Goal: Task Accomplishment & Management: Manage account settings

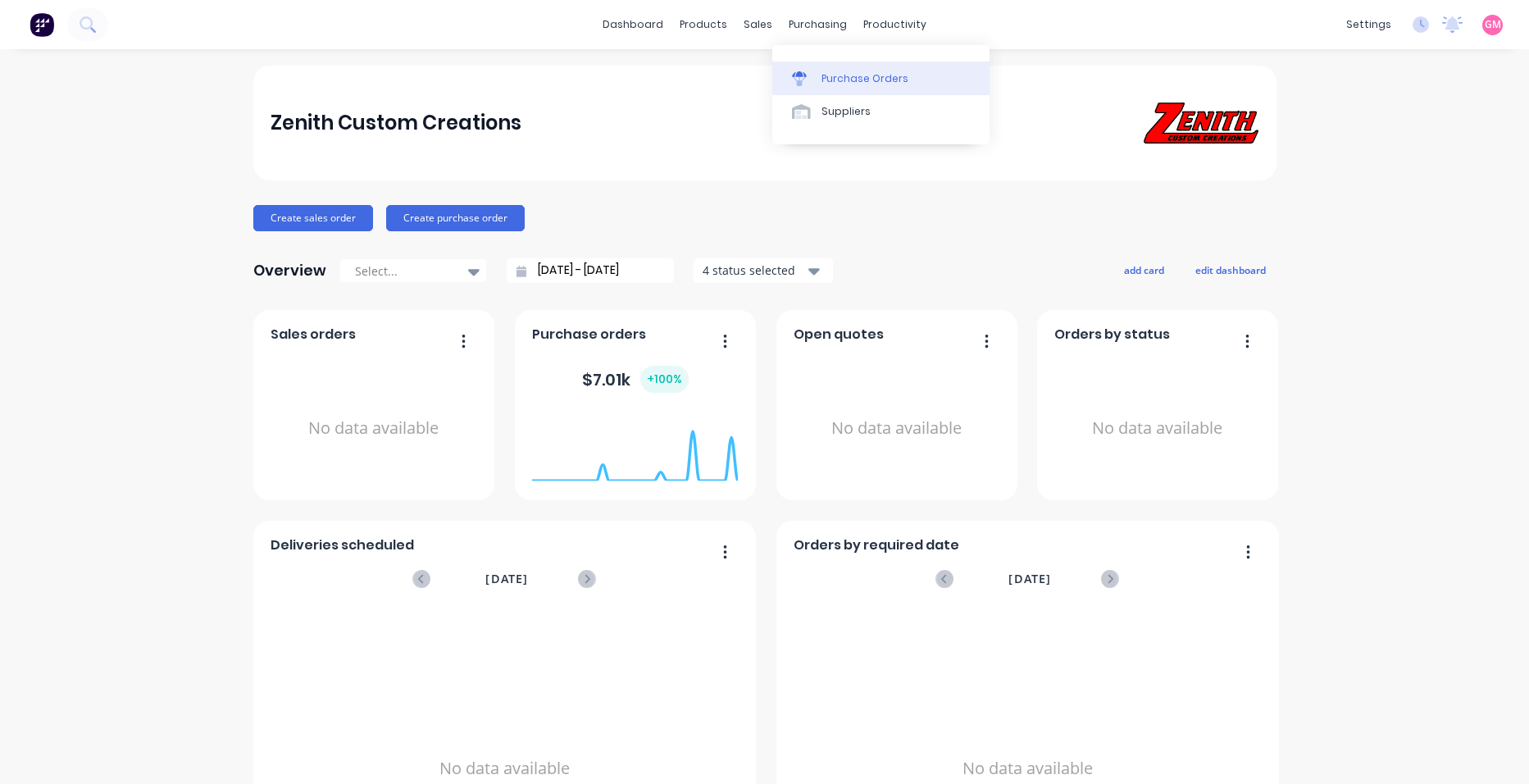
click at [851, 69] on link "Purchase Orders" at bounding box center [881, 78] width 218 height 33
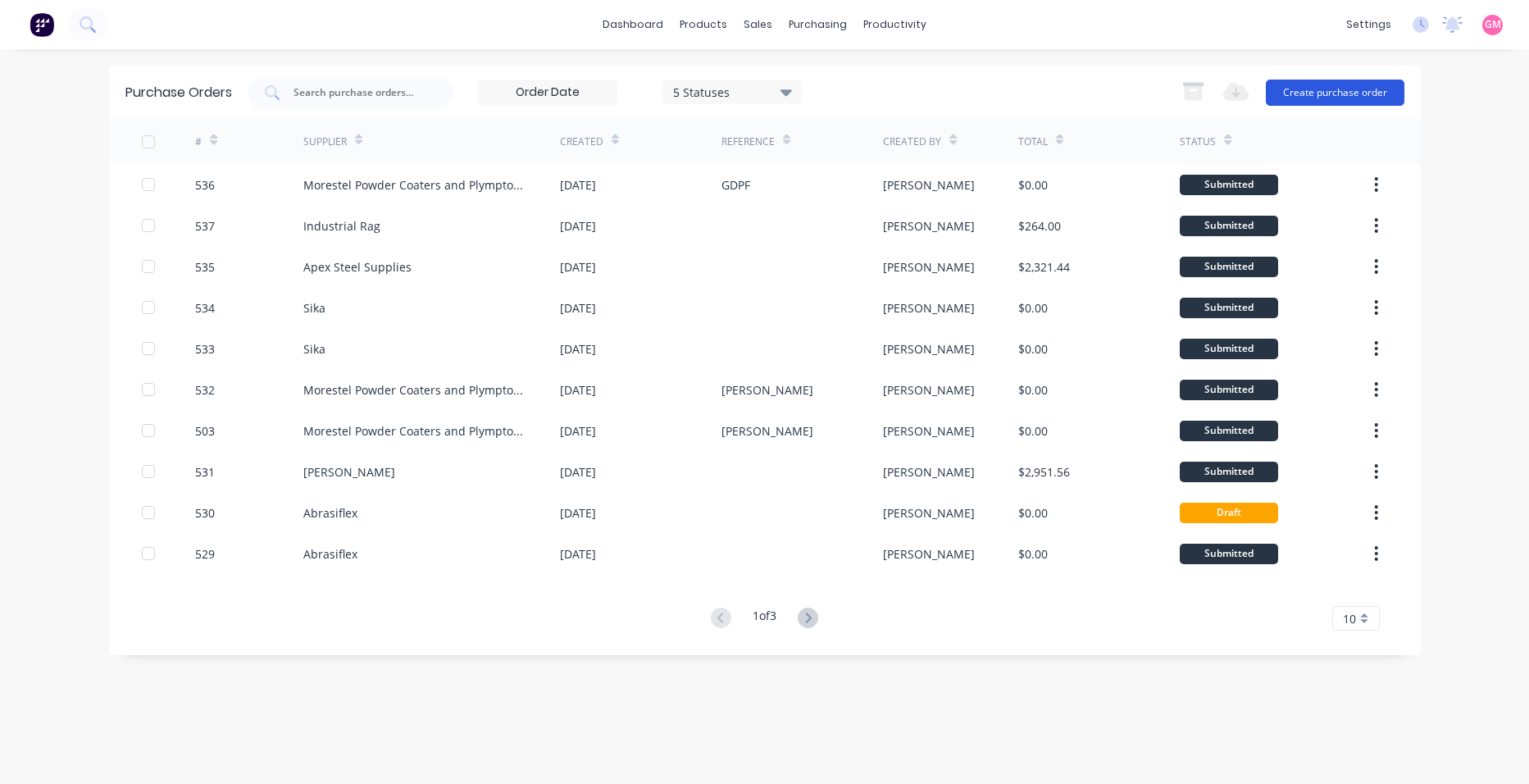
click at [1330, 91] on button "Create purchase order" at bounding box center [1335, 92] width 138 height 26
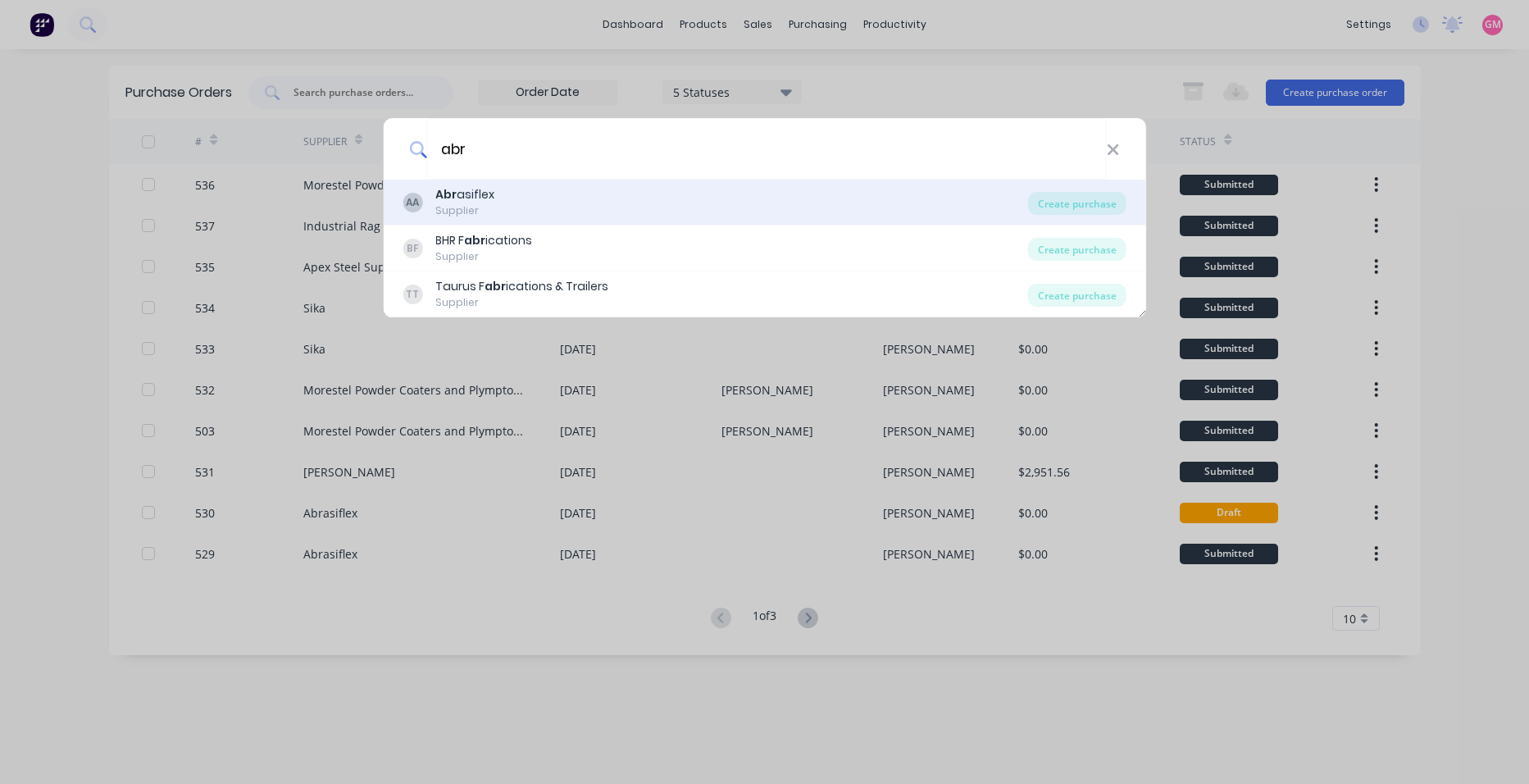
type input "abr"
click at [580, 206] on div "AA Abr asiflex Supplier" at bounding box center [715, 201] width 626 height 32
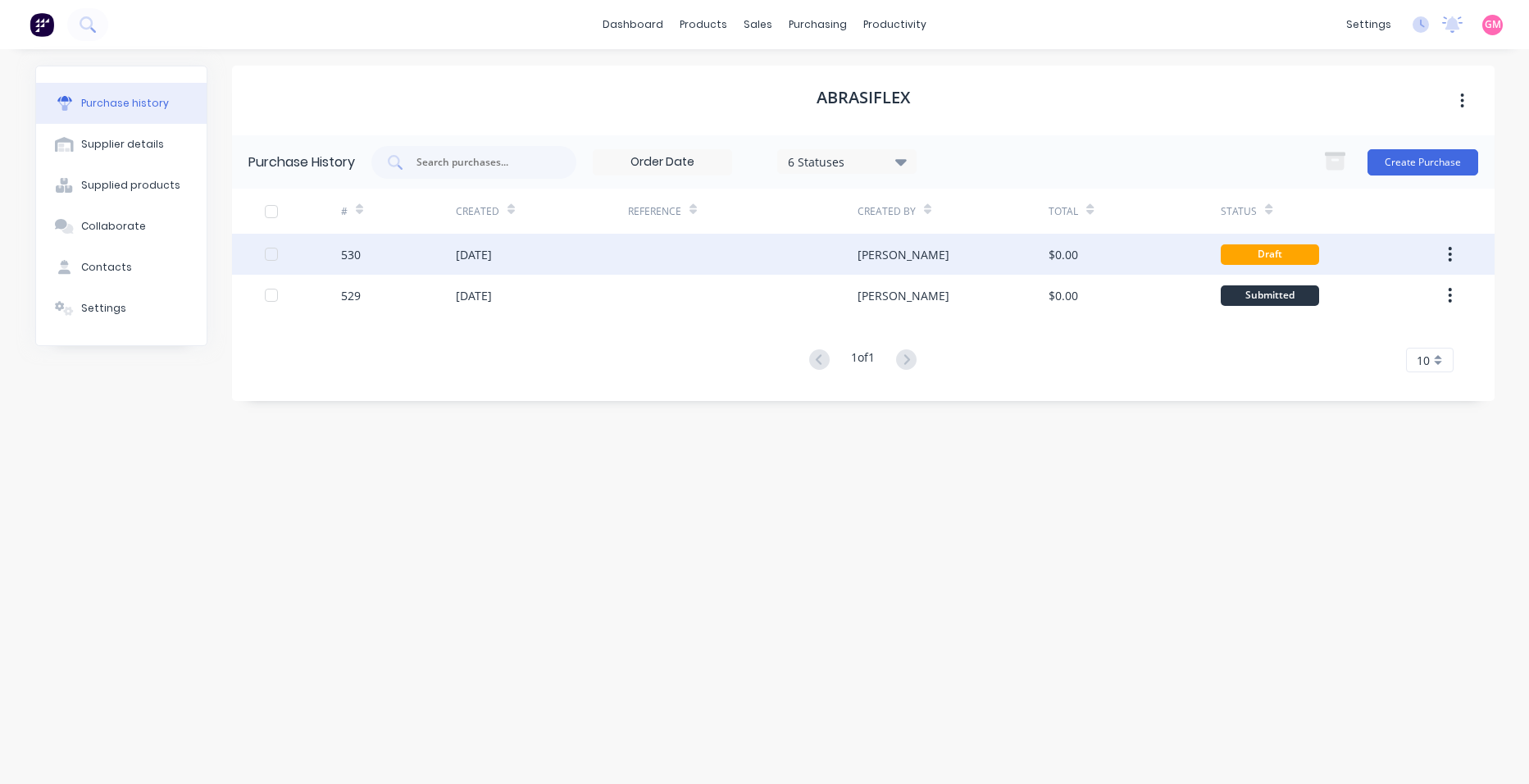
click at [963, 249] on div "[PERSON_NAME]" at bounding box center [953, 254] width 191 height 41
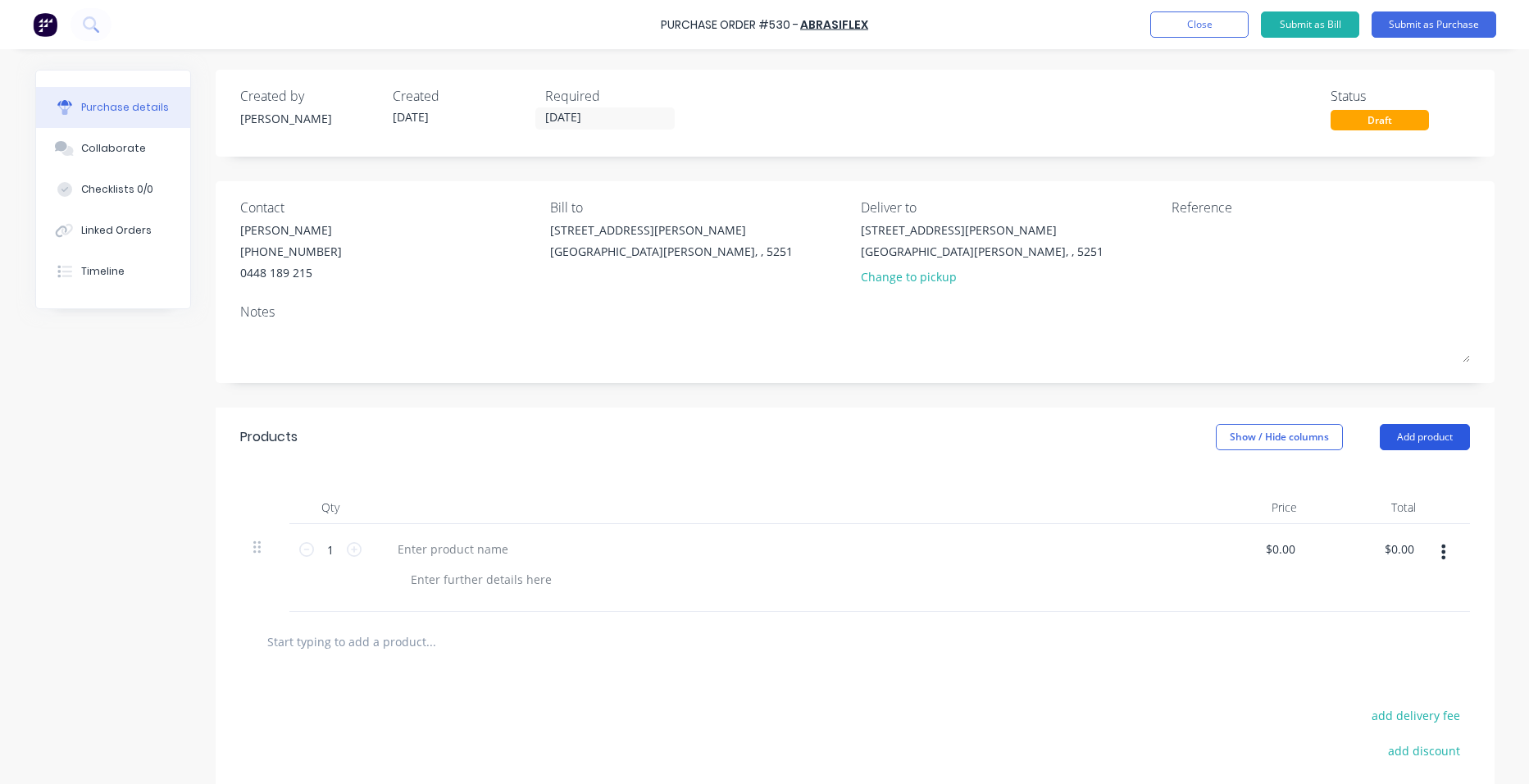
click at [1390, 432] on button "Add product" at bounding box center [1425, 437] width 90 height 26
click at [863, 603] on div at bounding box center [781, 567] width 821 height 87
click at [469, 543] on div at bounding box center [453, 549] width 137 height 24
paste div
click at [351, 548] on icon at bounding box center [354, 549] width 15 height 15
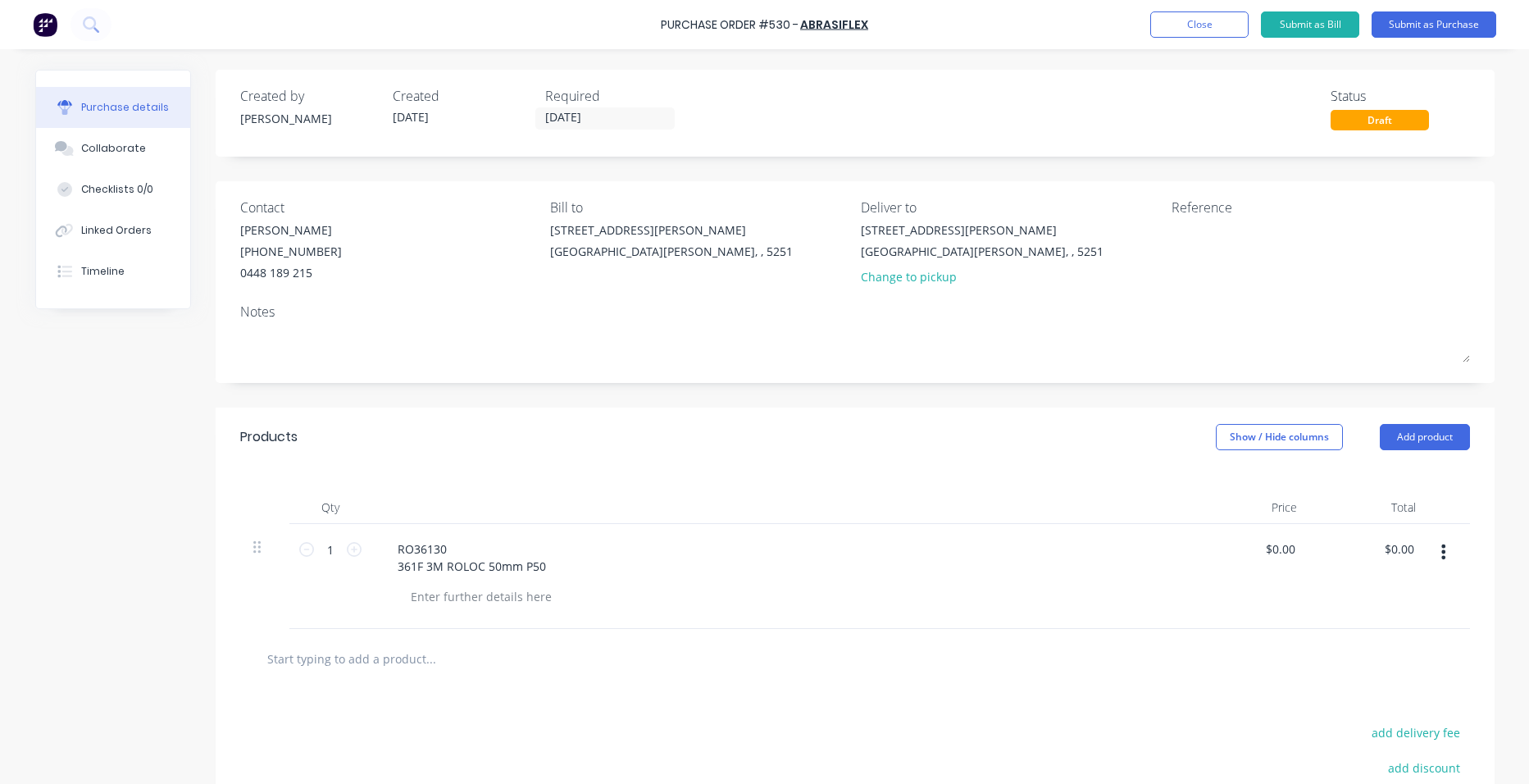
type input "2"
click at [1285, 548] on input "0.00" at bounding box center [1283, 549] width 31 height 24
type input "$0.00"
click at [722, 584] on div "RO36130 361F 3M ROLOC 50mm P50" at bounding box center [781, 575] width 821 height 105
click at [626, 126] on input "[DATE]" at bounding box center [605, 118] width 138 height 21
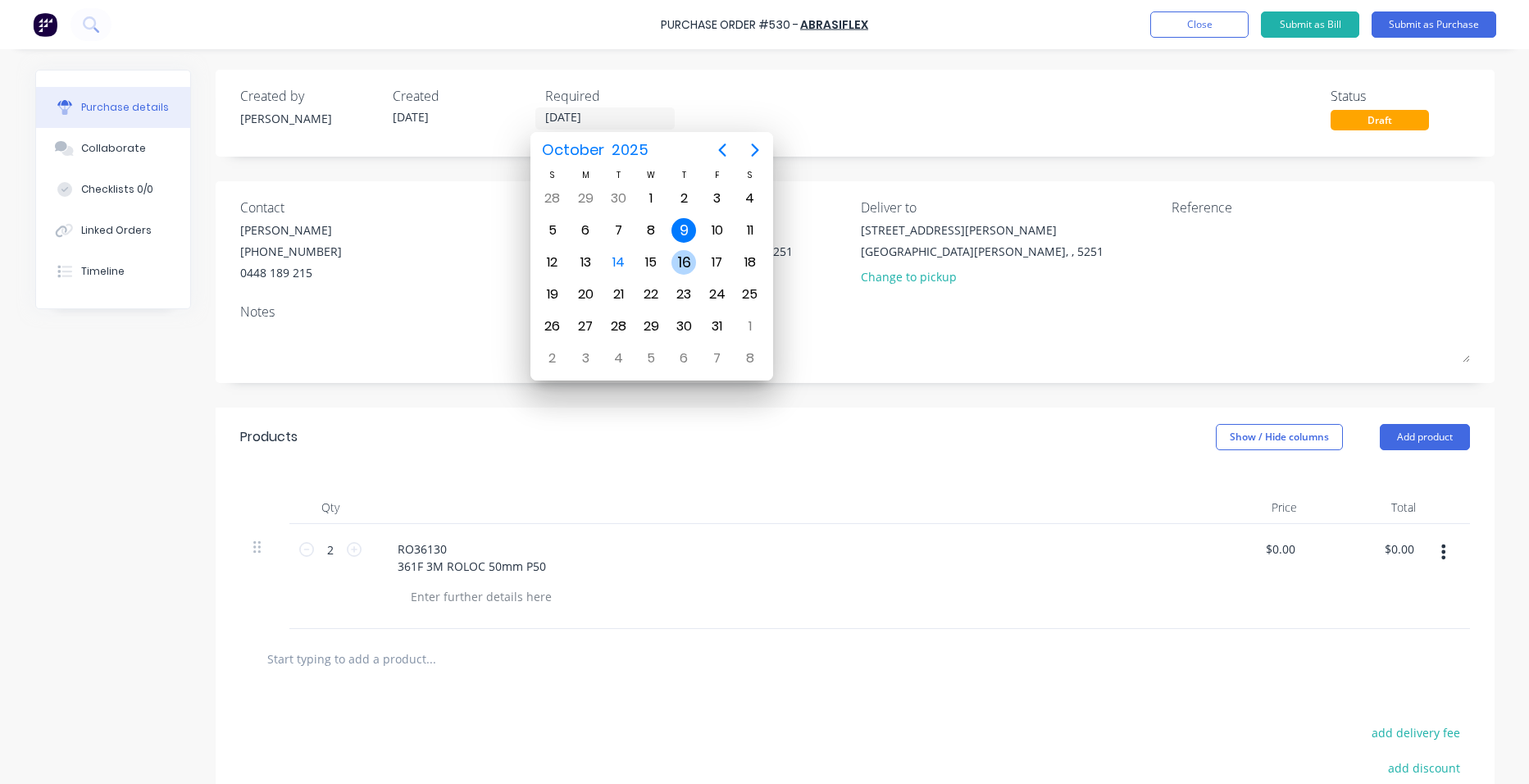
click at [694, 260] on div "16" at bounding box center [684, 262] width 25 height 25
type input "[DATE]"
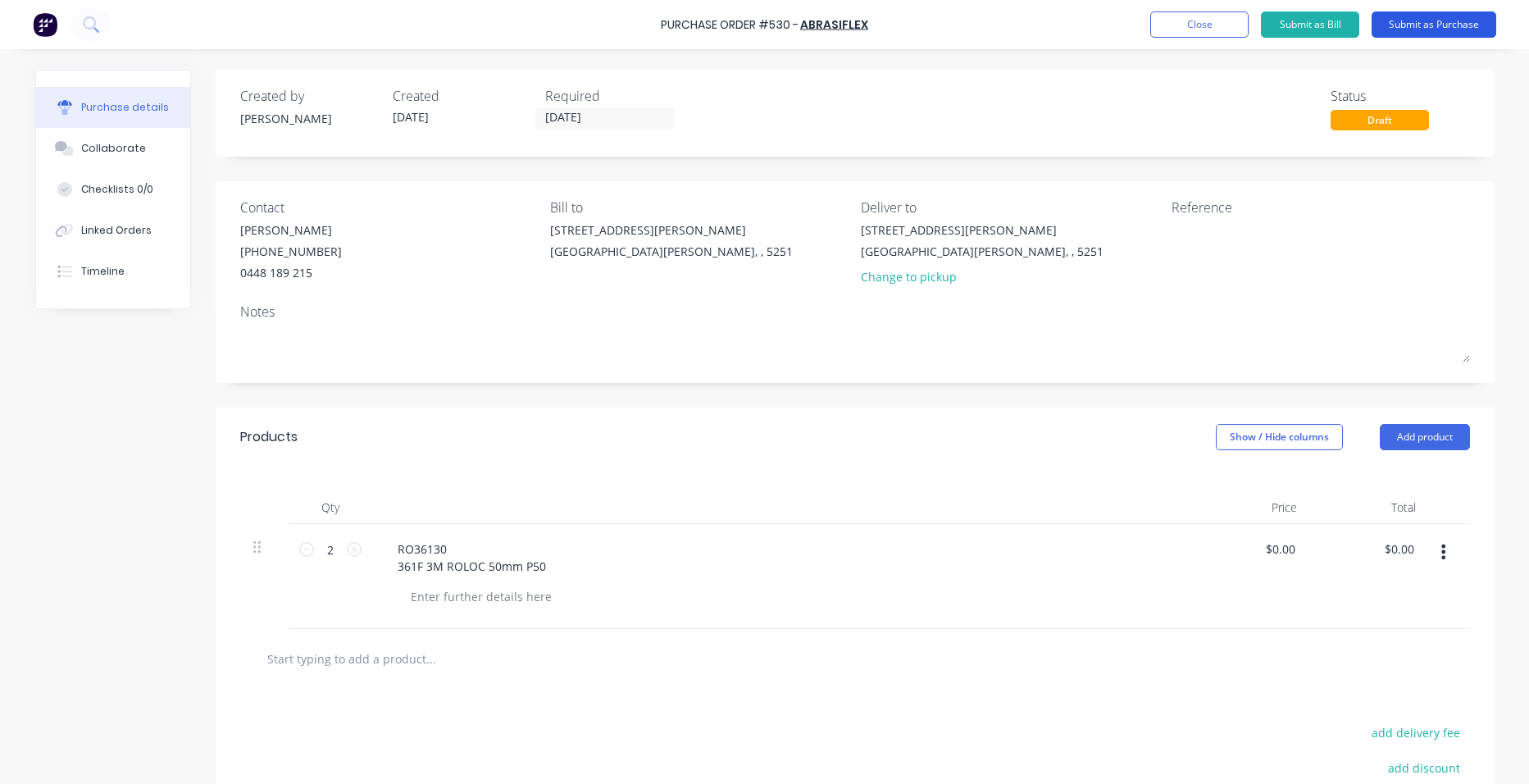
click at [1469, 25] on button "Submit as Purchase" at bounding box center [1434, 25] width 125 height 26
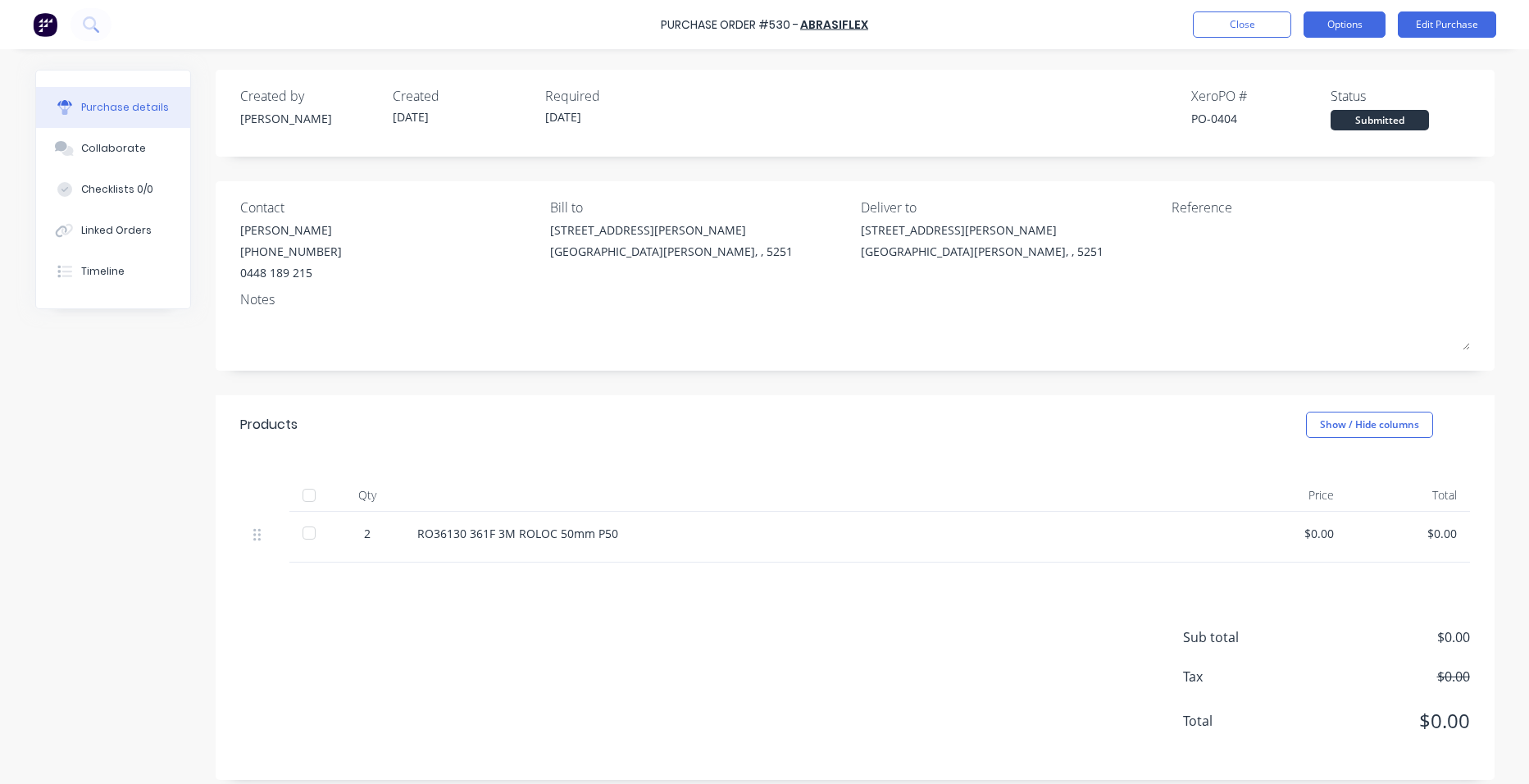
click at [1357, 25] on button "Options" at bounding box center [1345, 25] width 82 height 26
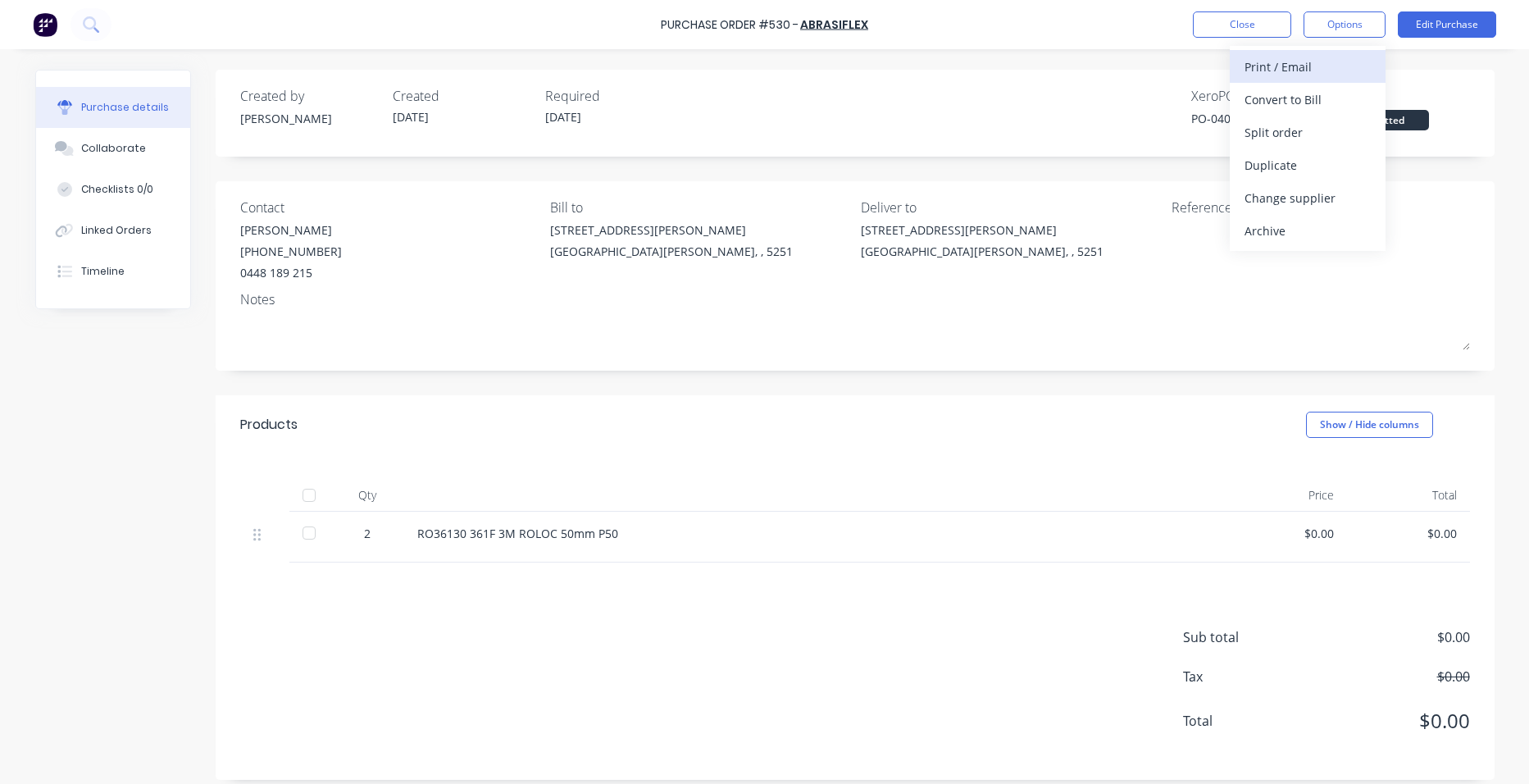
click at [1333, 69] on div "Print / Email" at bounding box center [1308, 66] width 127 height 24
click at [1323, 97] on div "With pricing" at bounding box center [1308, 99] width 127 height 24
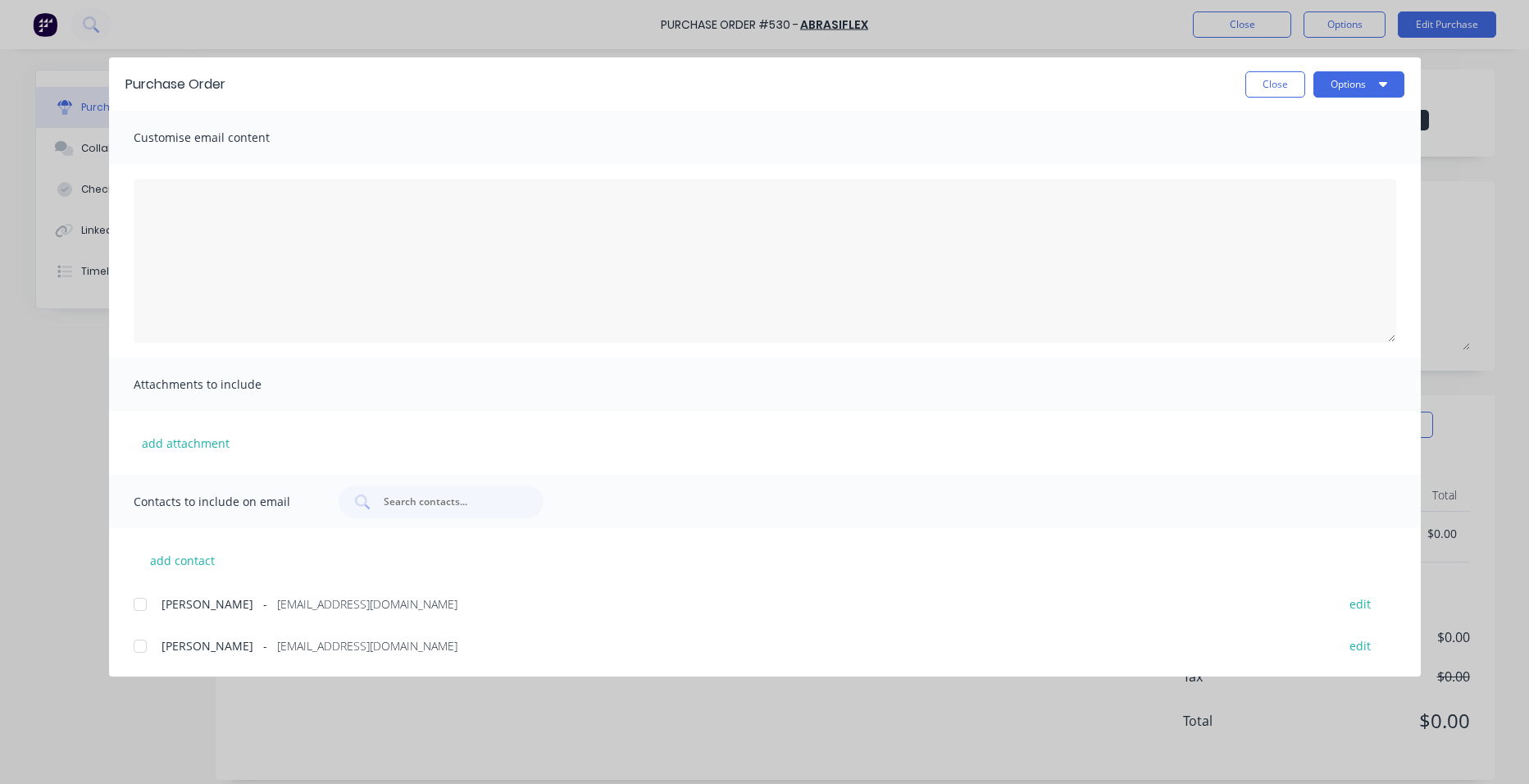
click at [138, 604] on div at bounding box center [140, 605] width 33 height 33
click at [1361, 86] on button "Options" at bounding box center [1360, 84] width 91 height 26
click at [1323, 201] on div "Email" at bounding box center [1327, 191] width 127 height 24
click at [1274, 84] on button "Close" at bounding box center [1276, 84] width 60 height 26
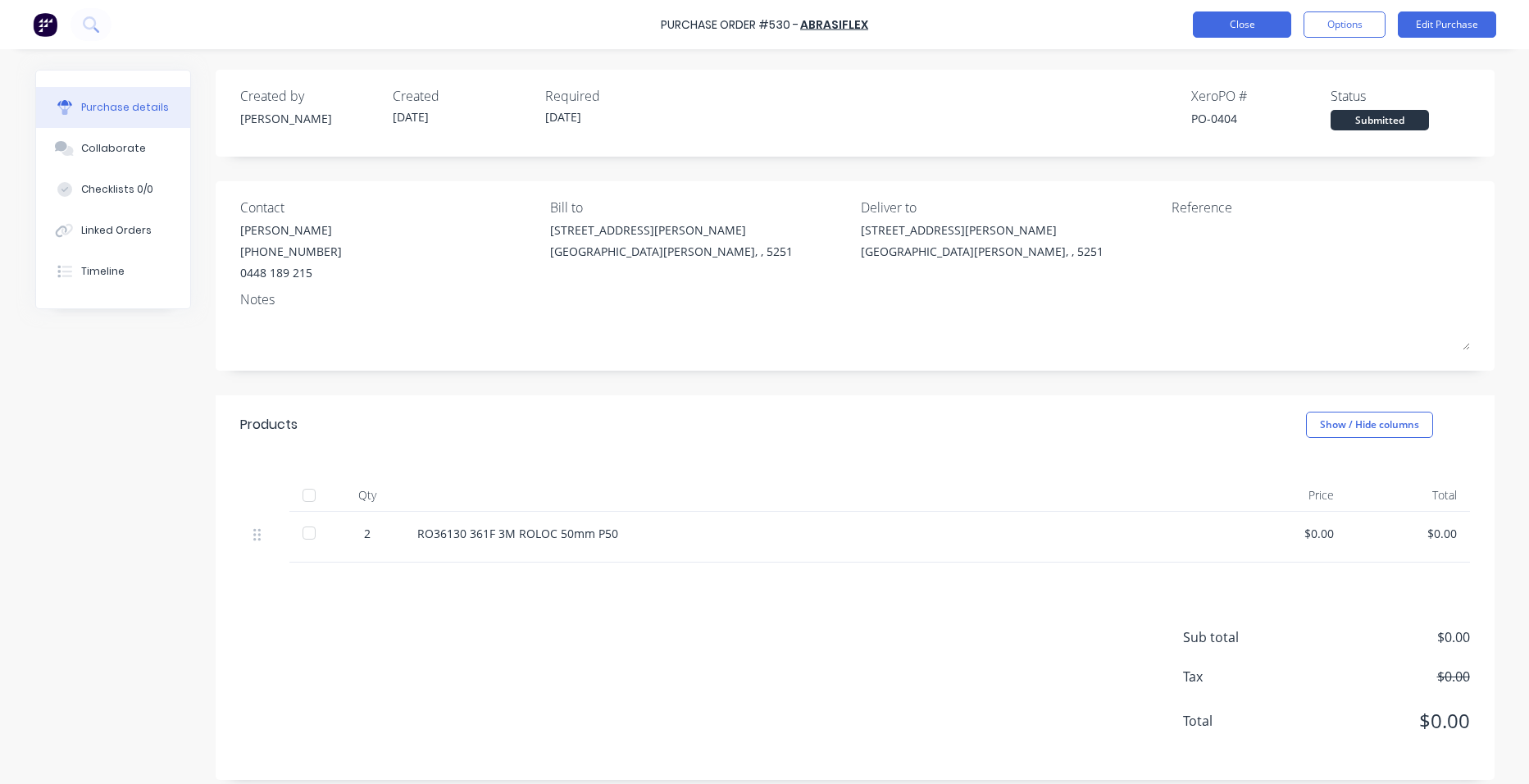
click at [1257, 32] on button "Close" at bounding box center [1242, 25] width 98 height 26
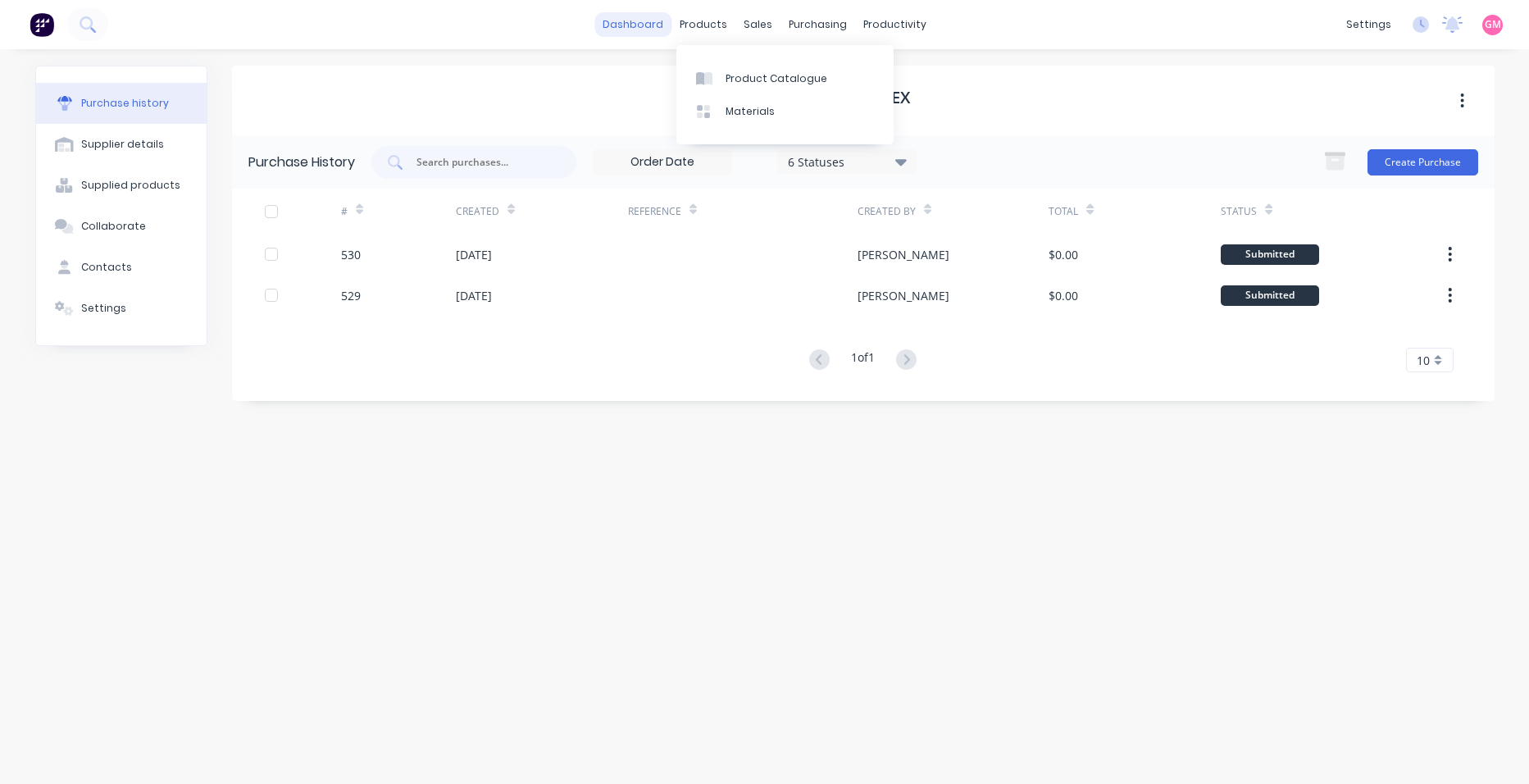
click at [648, 23] on link "dashboard" at bounding box center [633, 25] width 77 height 25
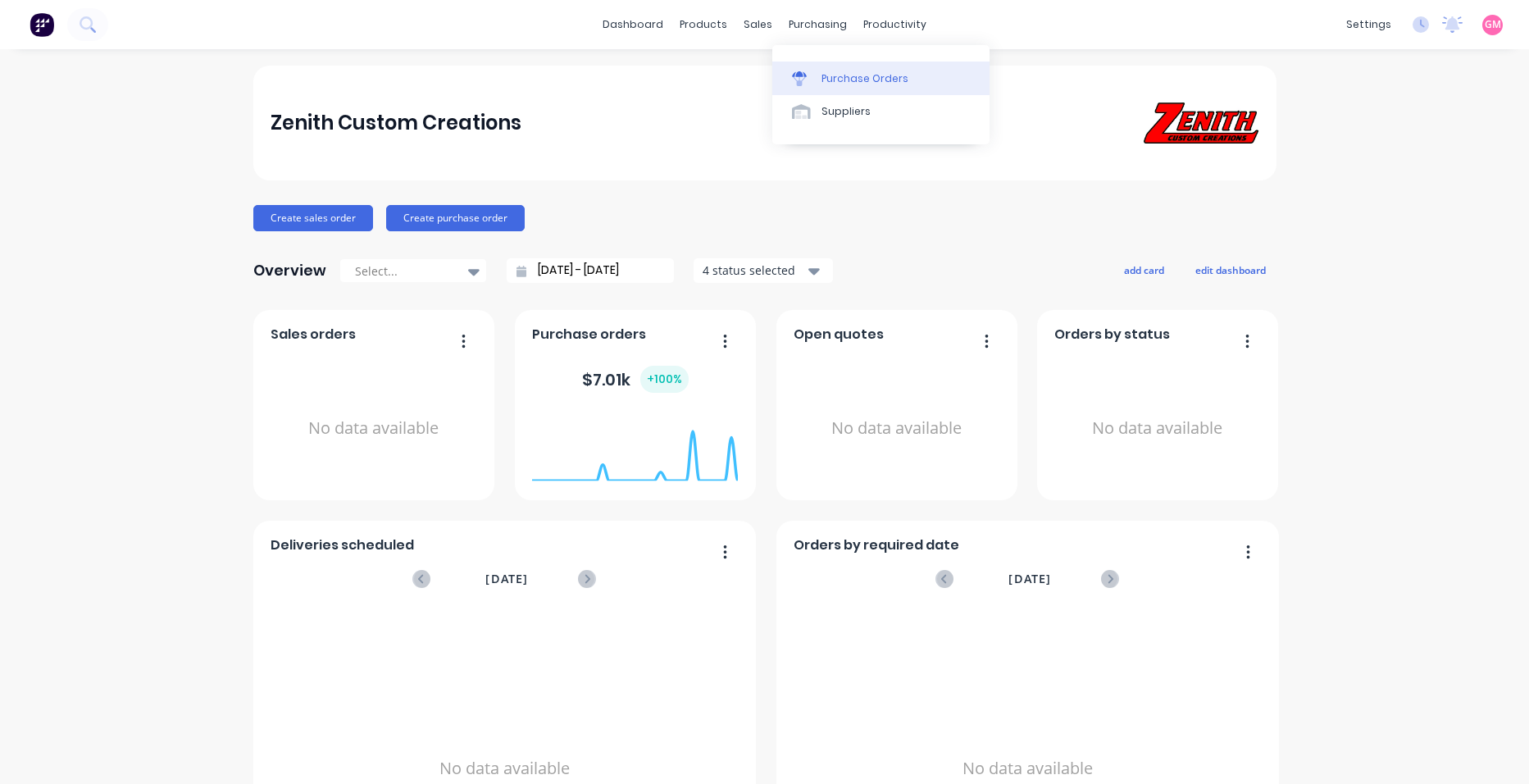
click at [850, 82] on div "Purchase Orders" at bounding box center [864, 78] width 87 height 15
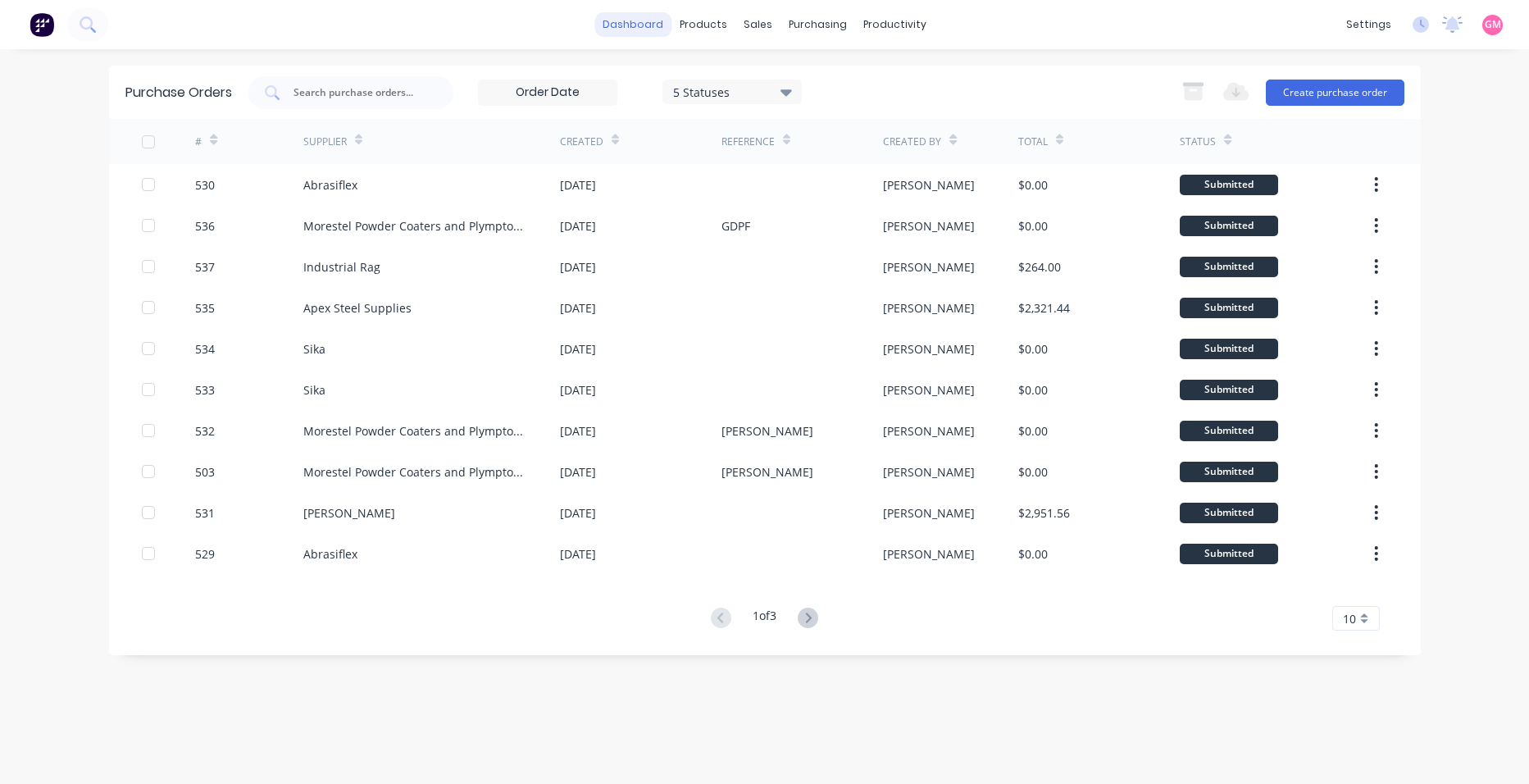
click at [644, 26] on link "dashboard" at bounding box center [633, 25] width 77 height 25
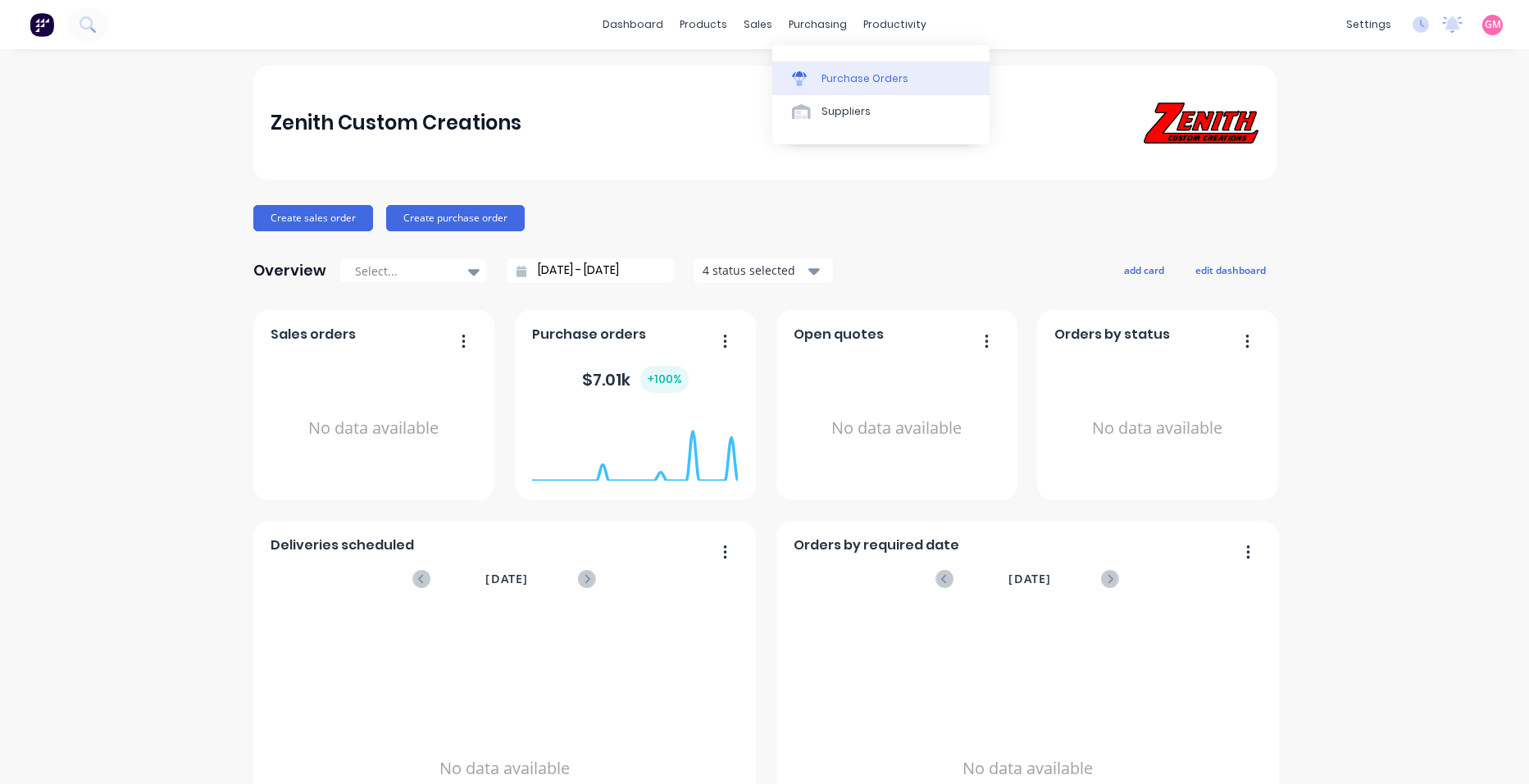
click at [864, 78] on div "Purchase Orders" at bounding box center [864, 78] width 87 height 15
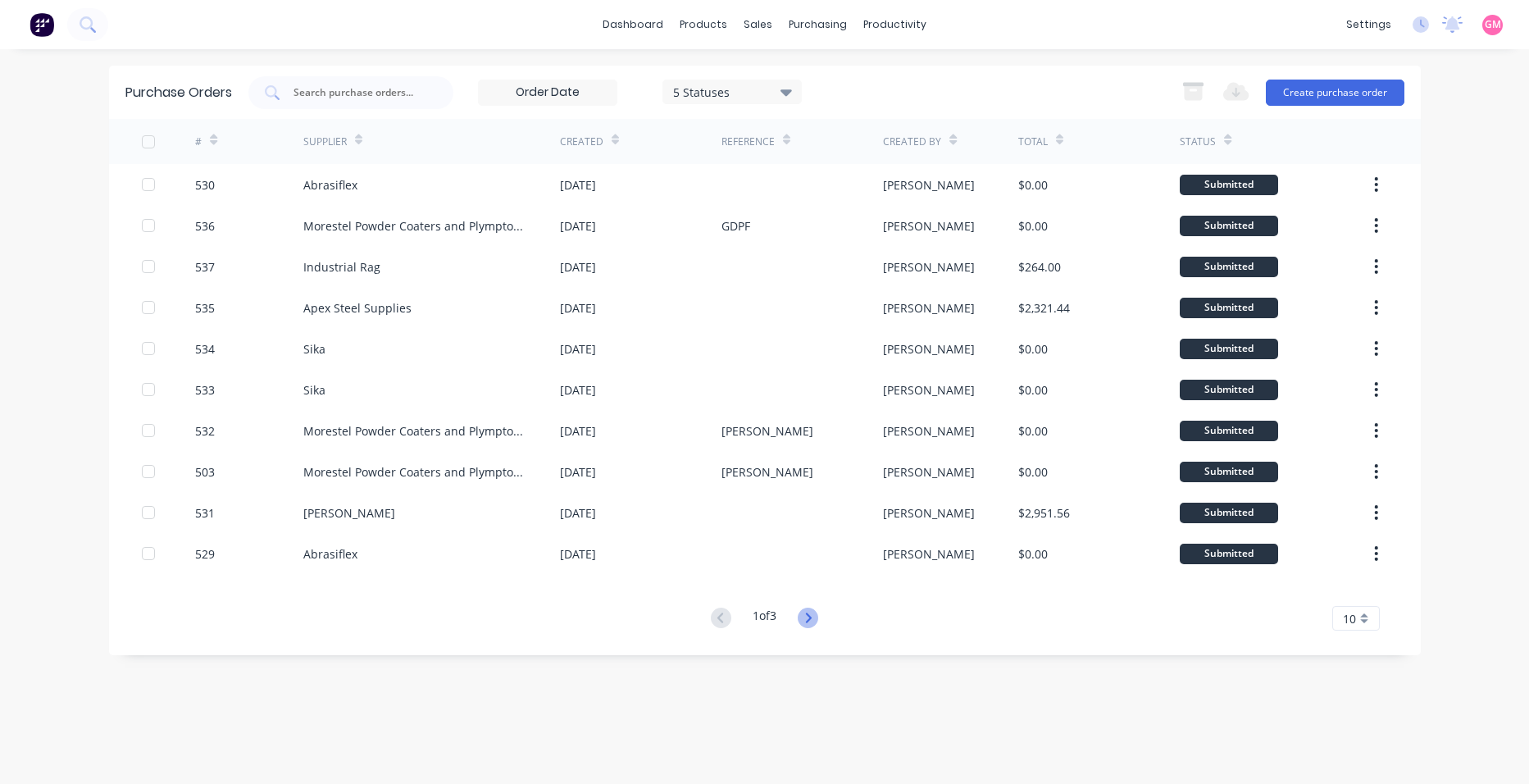
click at [812, 619] on icon at bounding box center [809, 617] width 5 height 10
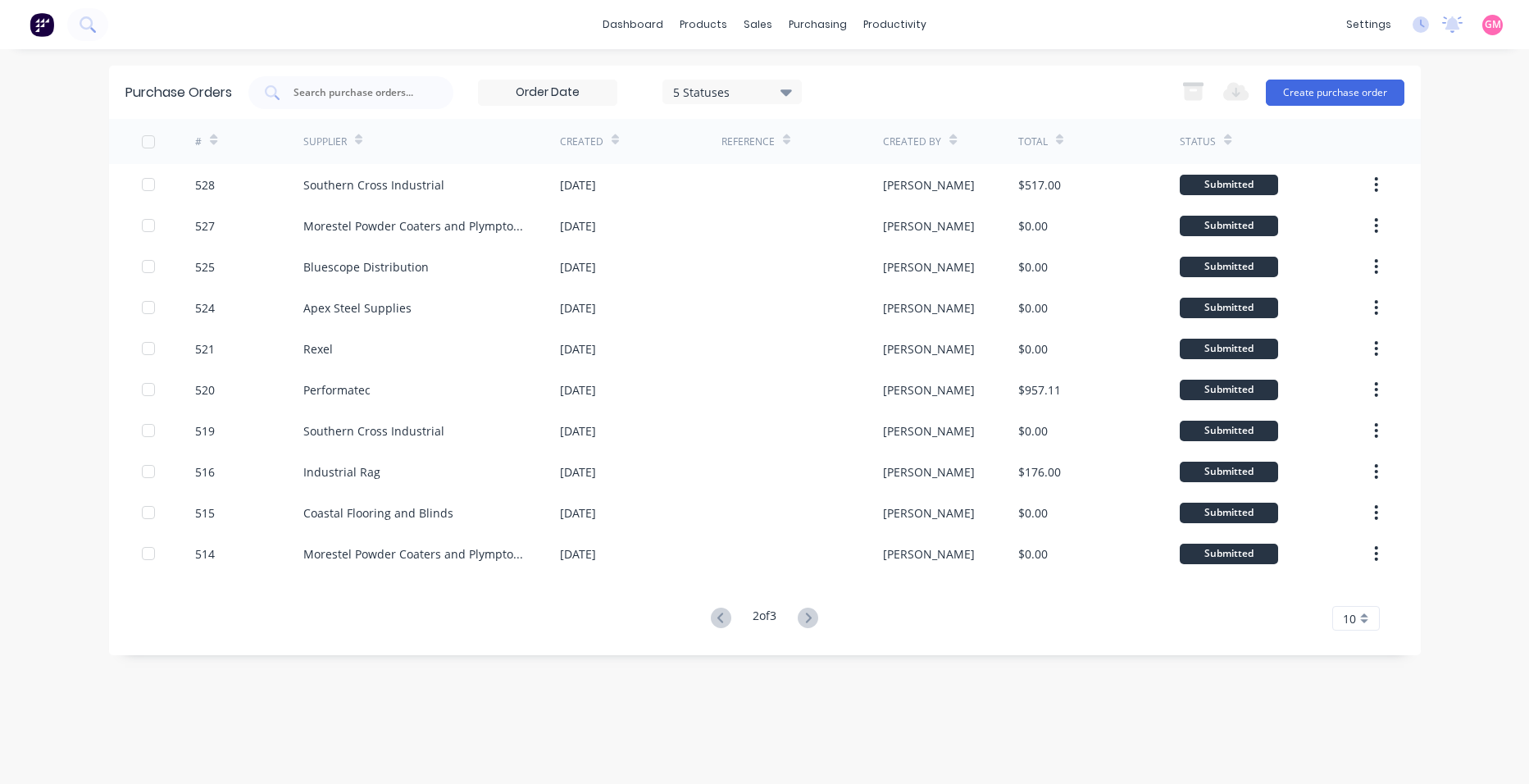
click at [812, 619] on icon at bounding box center [809, 617] width 5 height 10
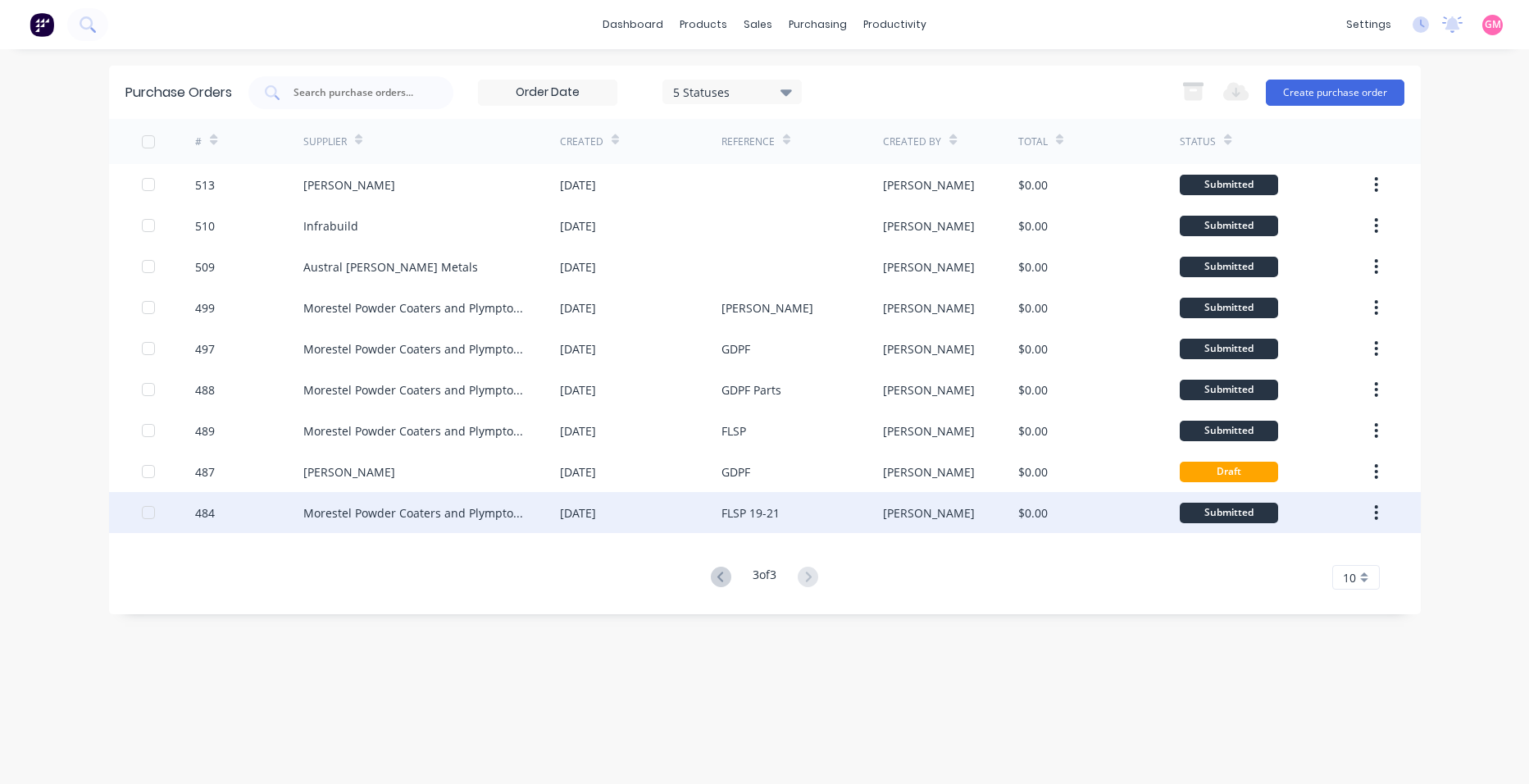
click at [148, 513] on div at bounding box center [148, 513] width 33 height 33
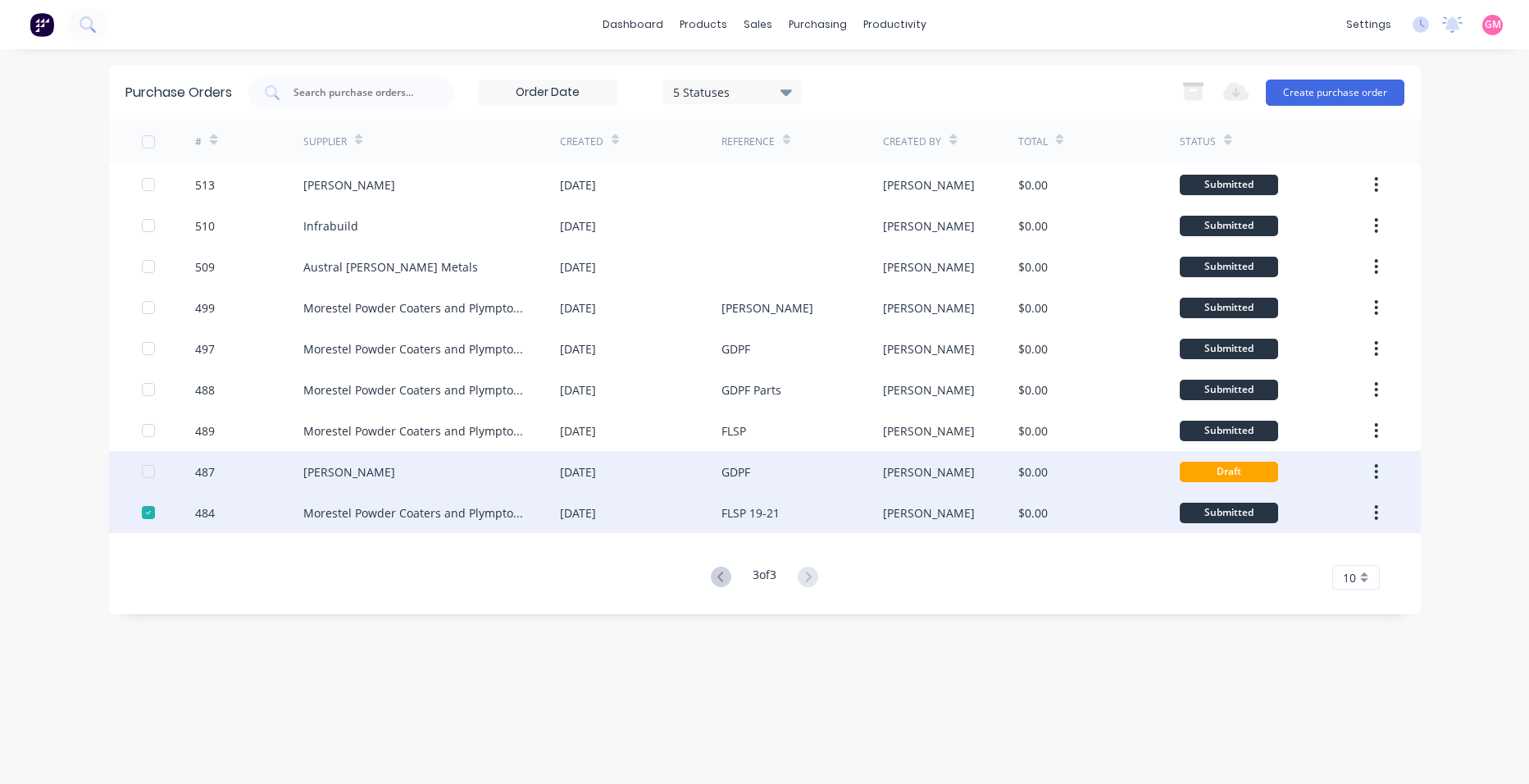
click at [148, 475] on div at bounding box center [148, 472] width 33 height 33
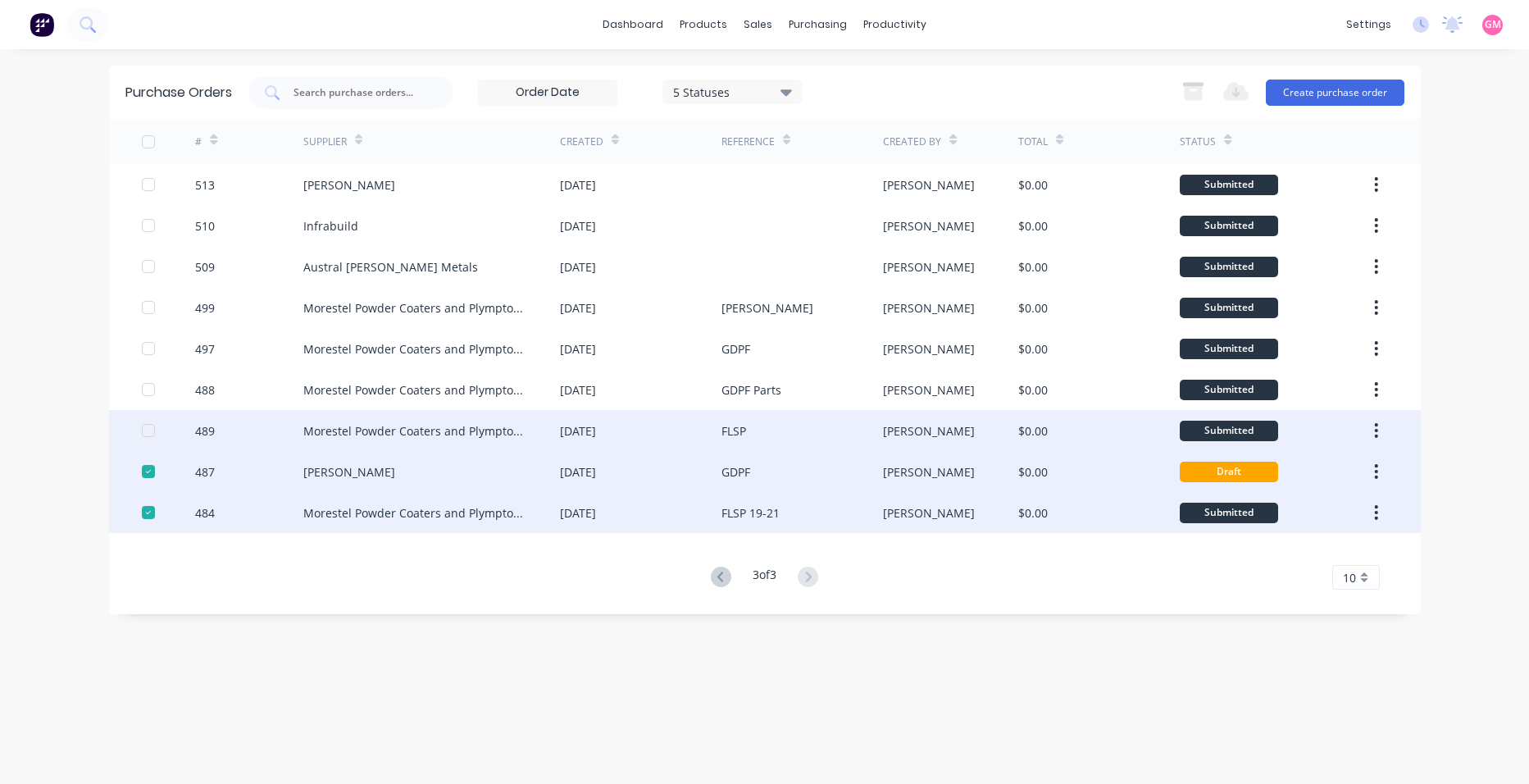
click at [148, 433] on div at bounding box center [148, 431] width 33 height 33
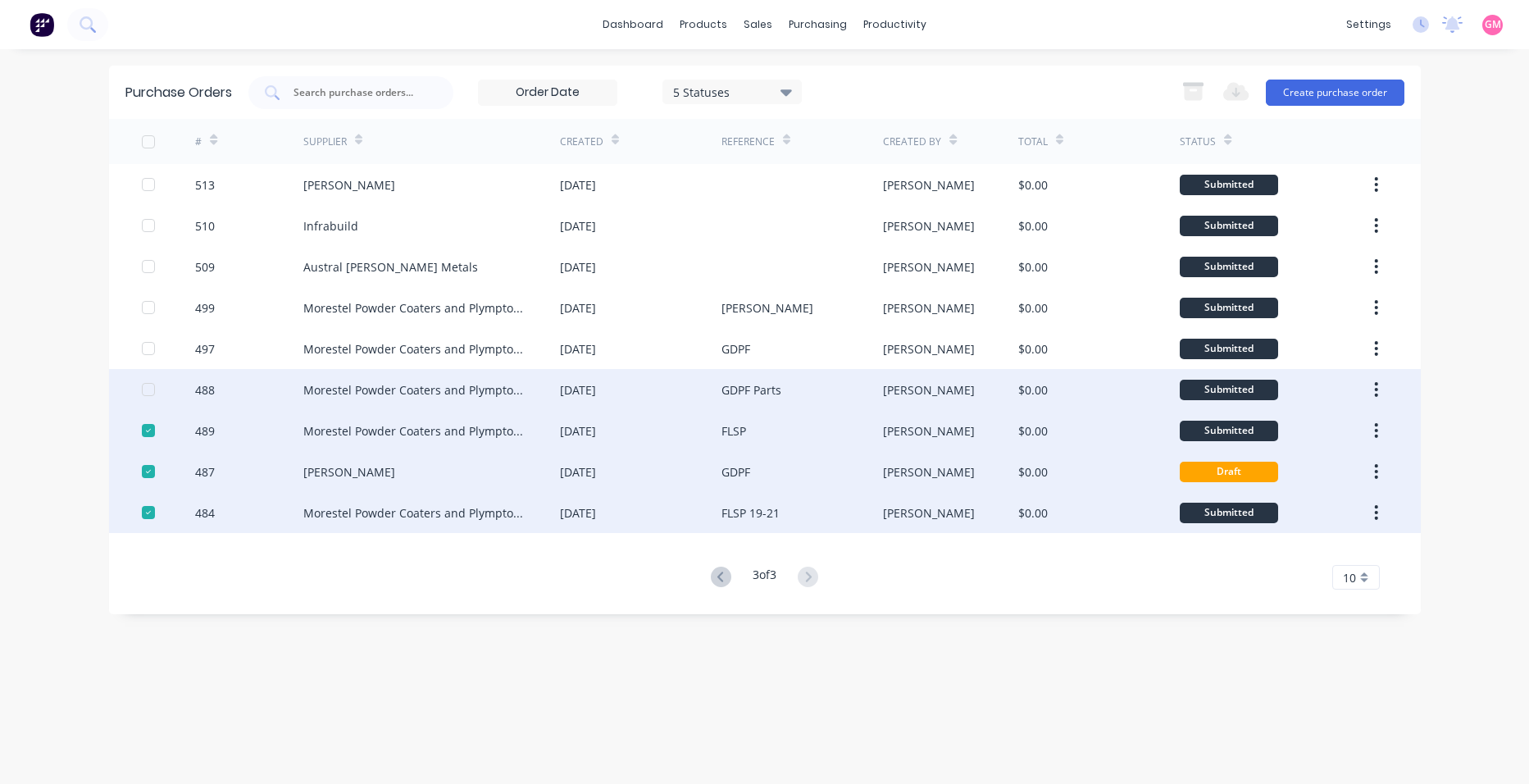
drag, startPoint x: 149, startPoint y: 392, endPoint x: 150, endPoint y: 374, distance: 18.0
click at [149, 391] on div at bounding box center [148, 390] width 33 height 33
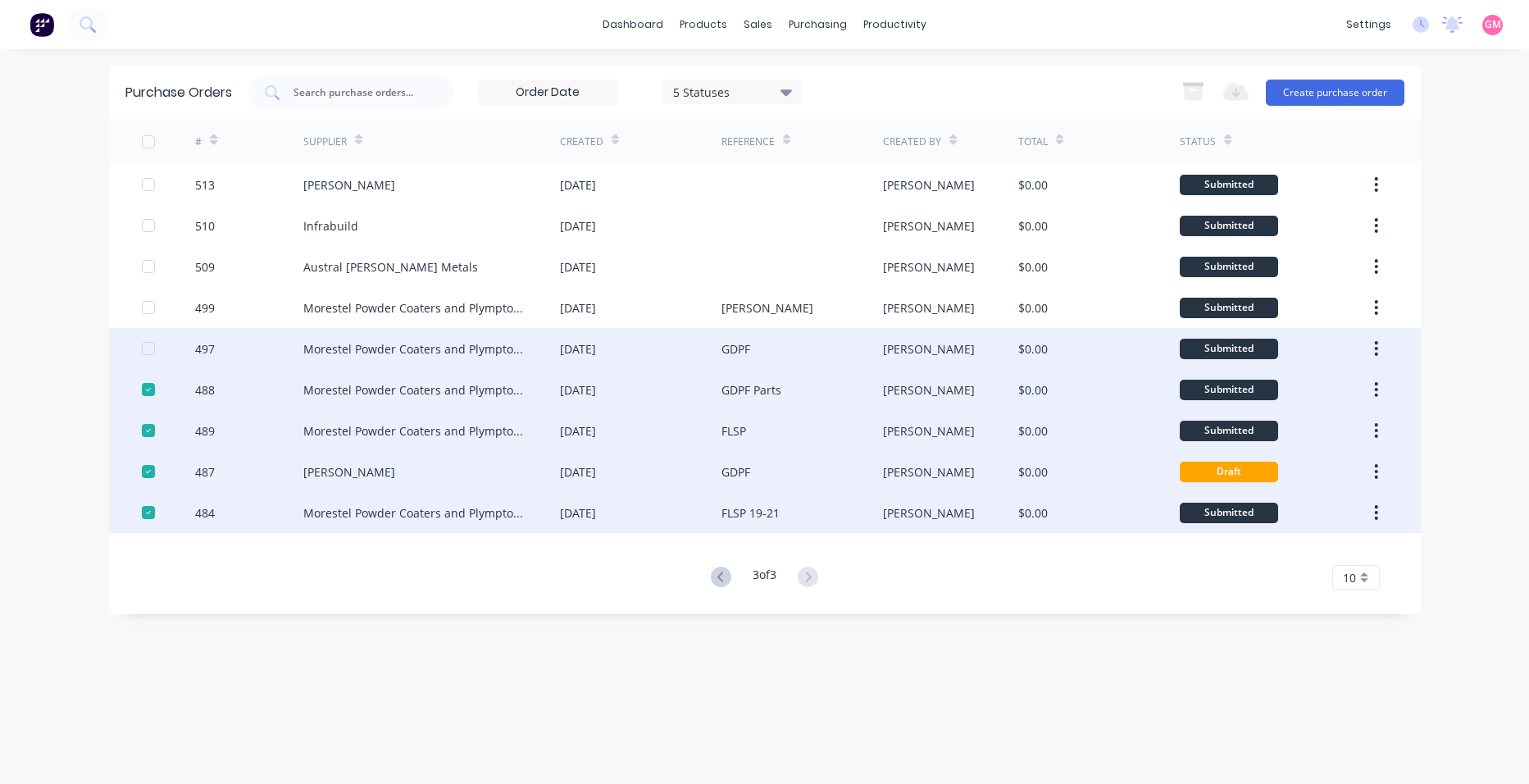
drag, startPoint x: 150, startPoint y: 351, endPoint x: 149, endPoint y: 338, distance: 13.0
click at [150, 349] on div at bounding box center [148, 349] width 33 height 33
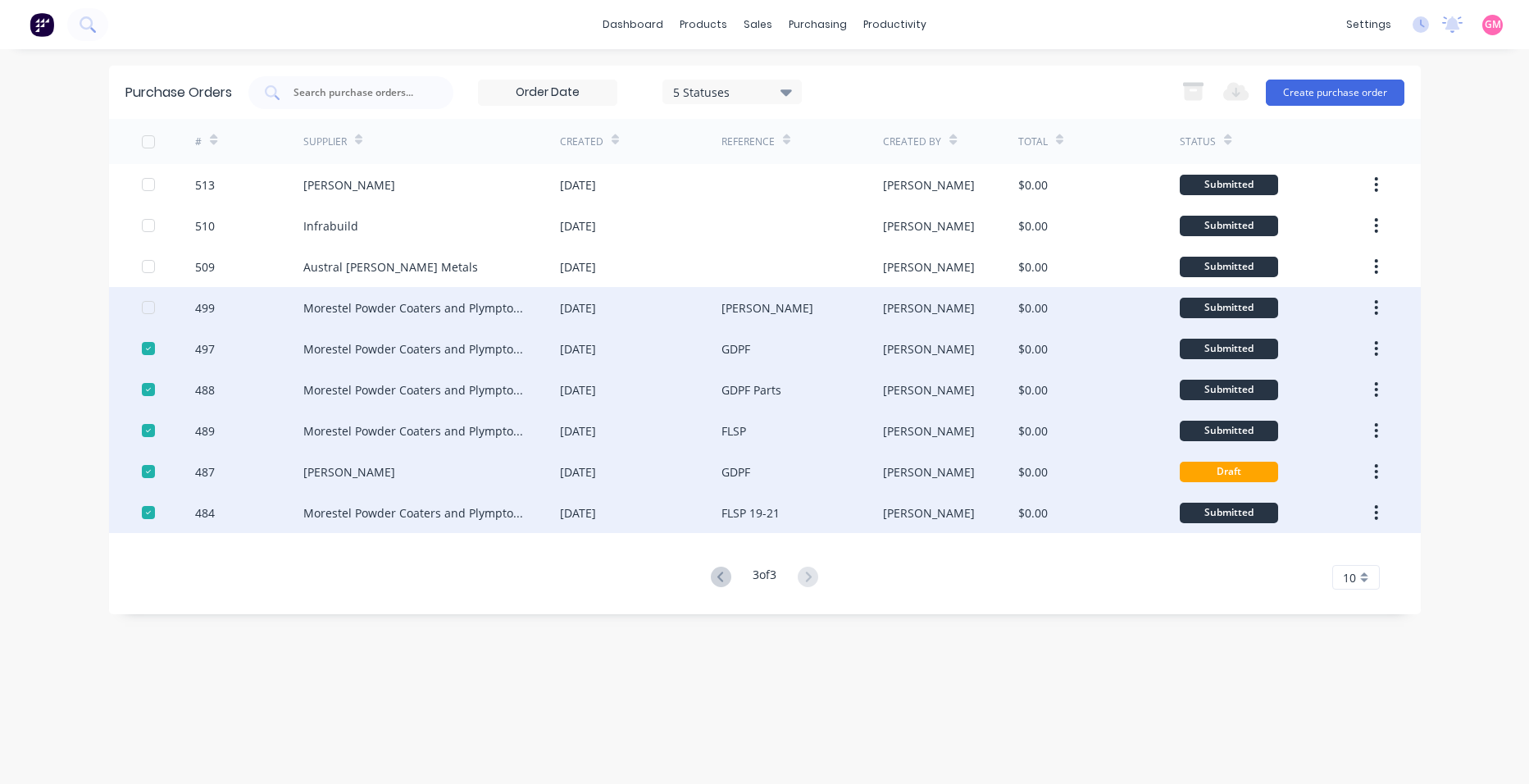
click at [143, 313] on div at bounding box center [148, 308] width 33 height 33
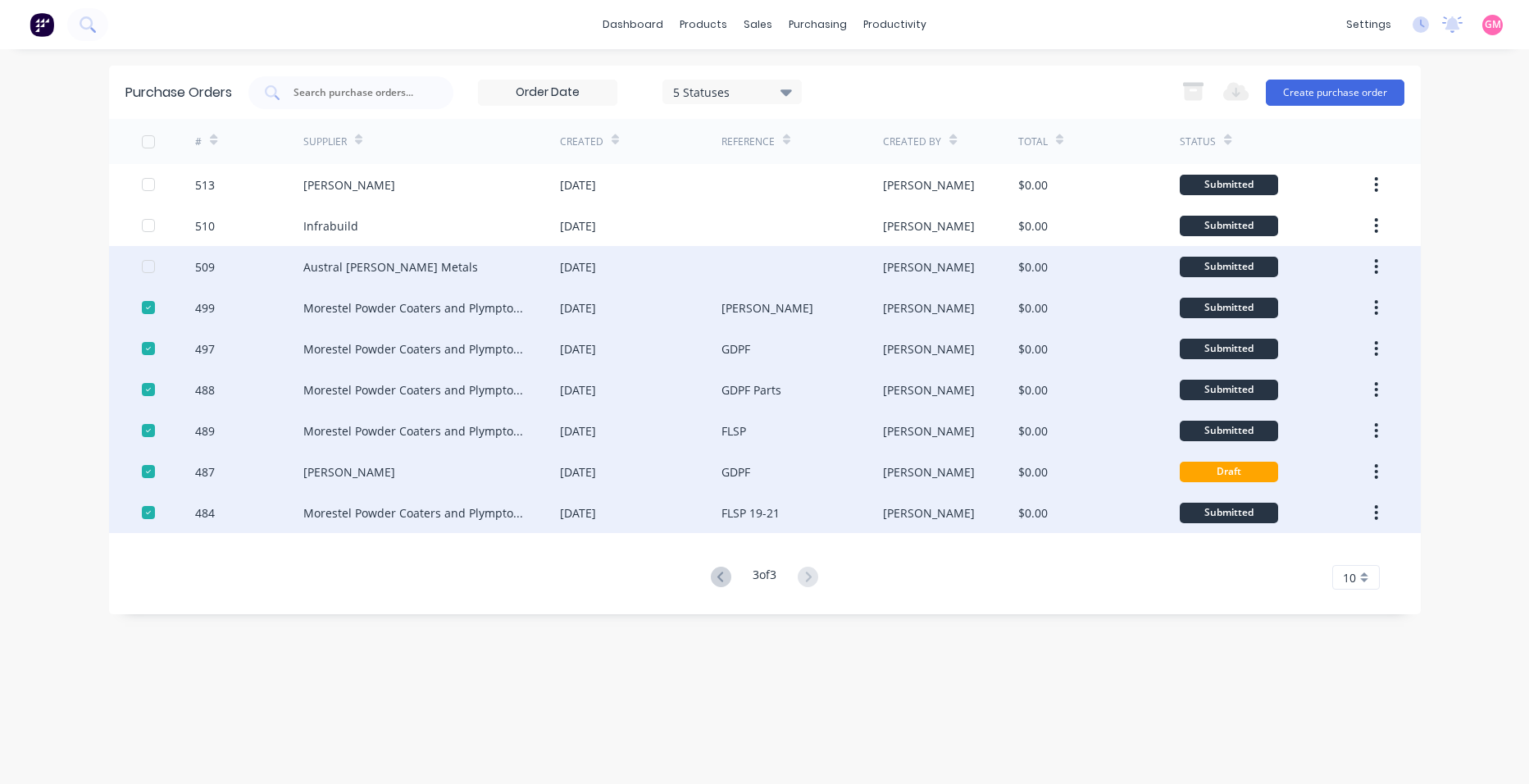
click at [145, 267] on div at bounding box center [148, 267] width 33 height 33
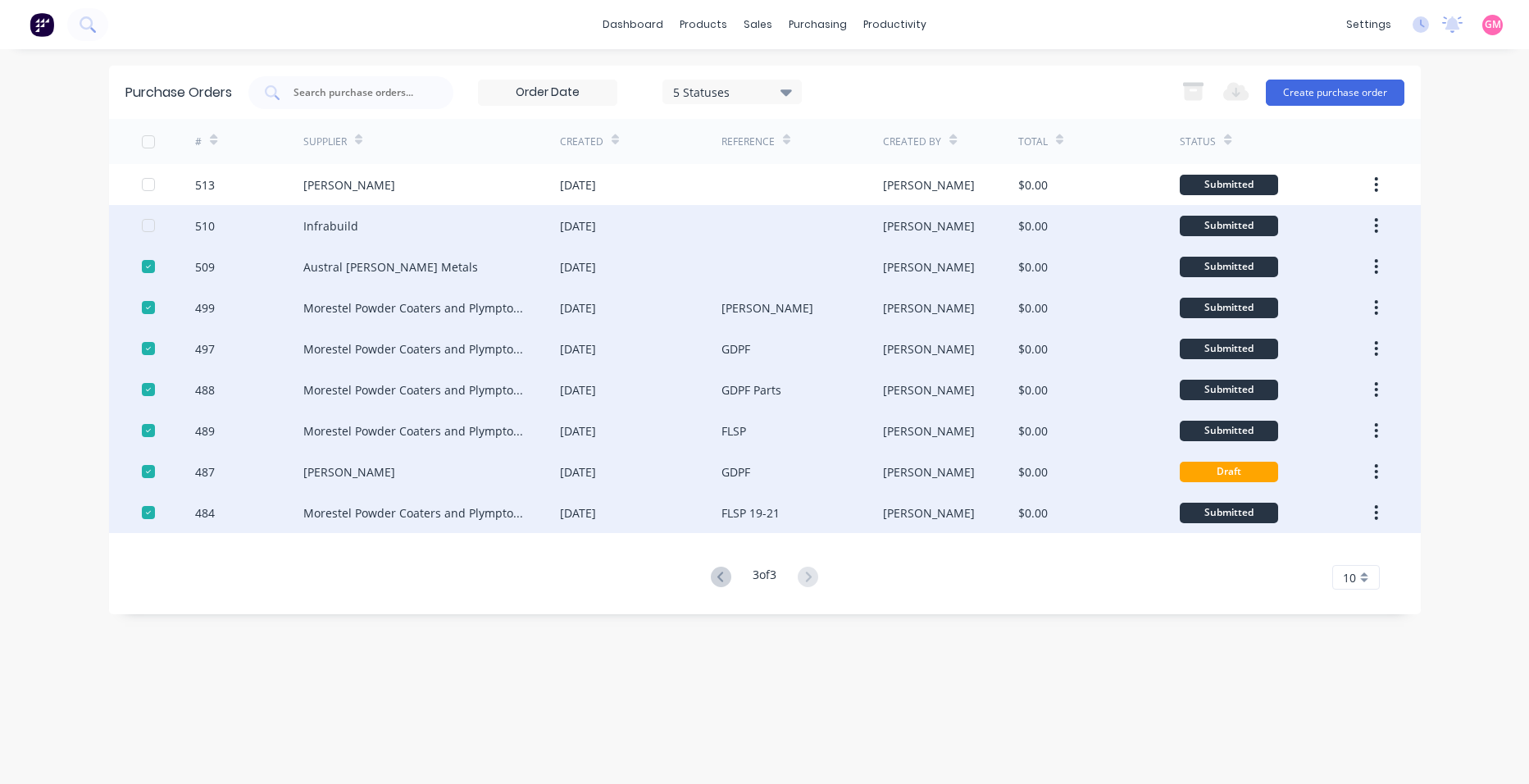
click at [144, 227] on div at bounding box center [148, 226] width 33 height 33
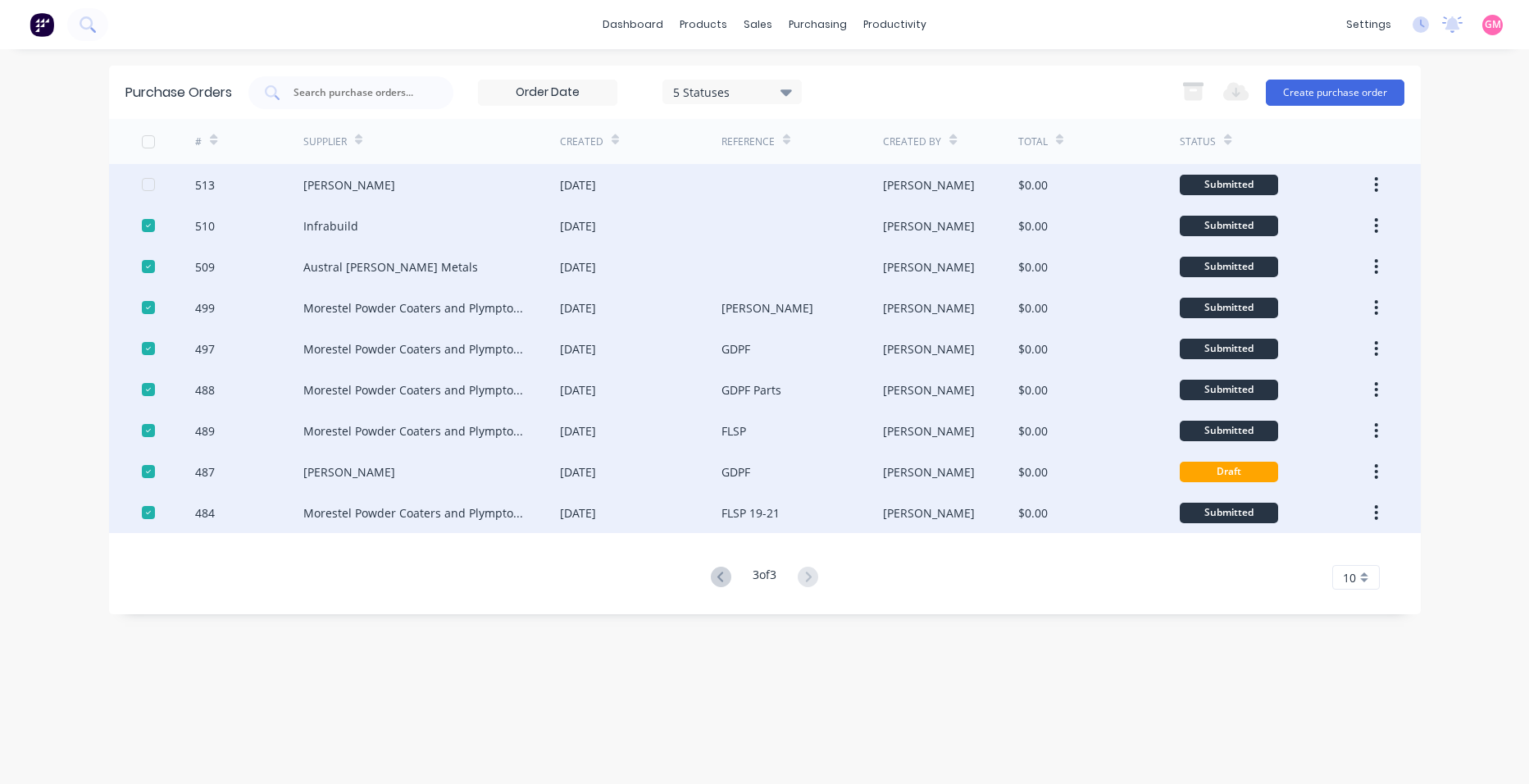
click at [148, 186] on div at bounding box center [148, 185] width 33 height 33
click at [1381, 182] on button "button" at bounding box center [1376, 184] width 38 height 29
click at [1317, 235] on div "Archive" at bounding box center [1319, 228] width 127 height 24
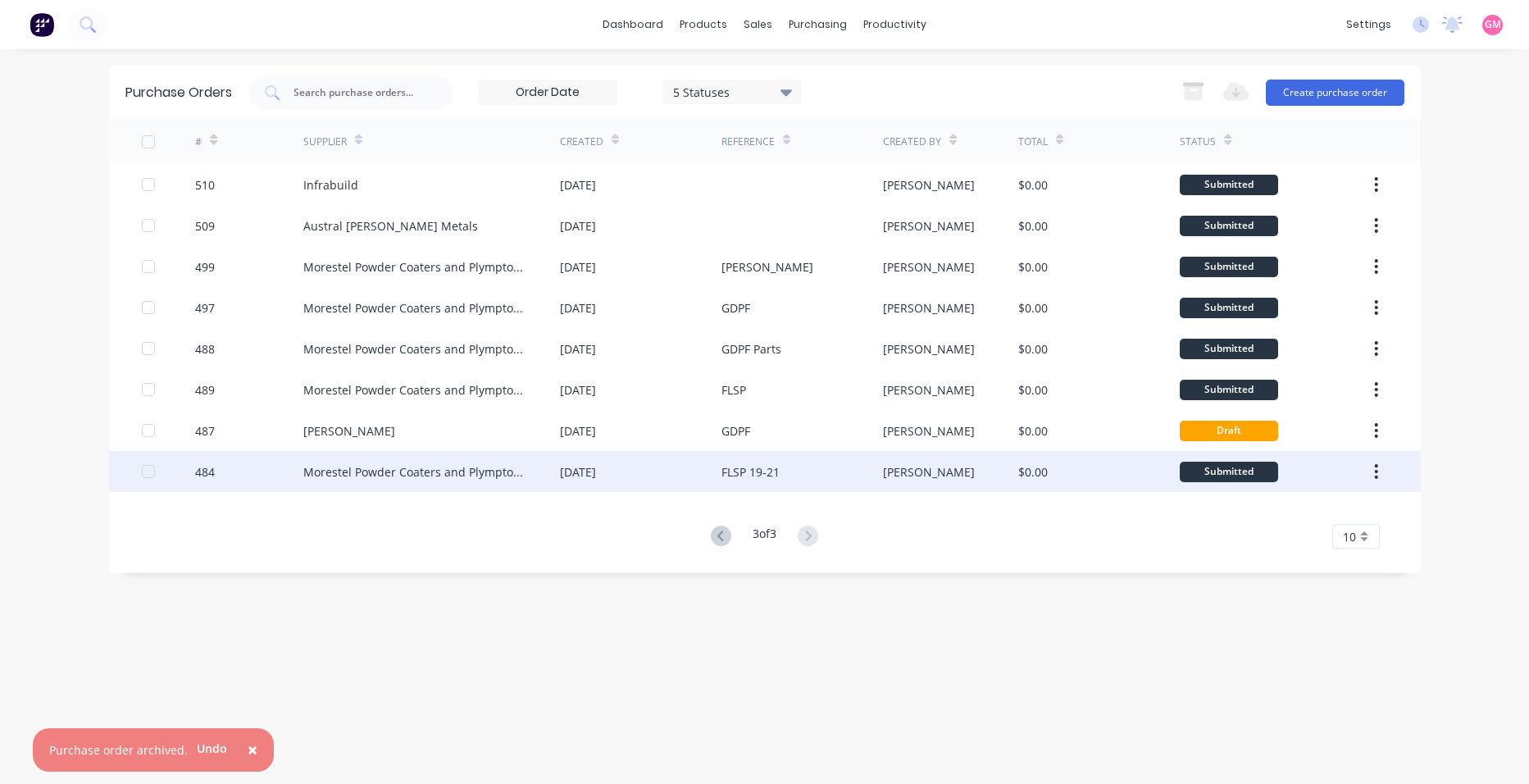
click at [1380, 471] on button "button" at bounding box center [1376, 472] width 38 height 29
click at [1319, 510] on div "Archive" at bounding box center [1319, 514] width 127 height 24
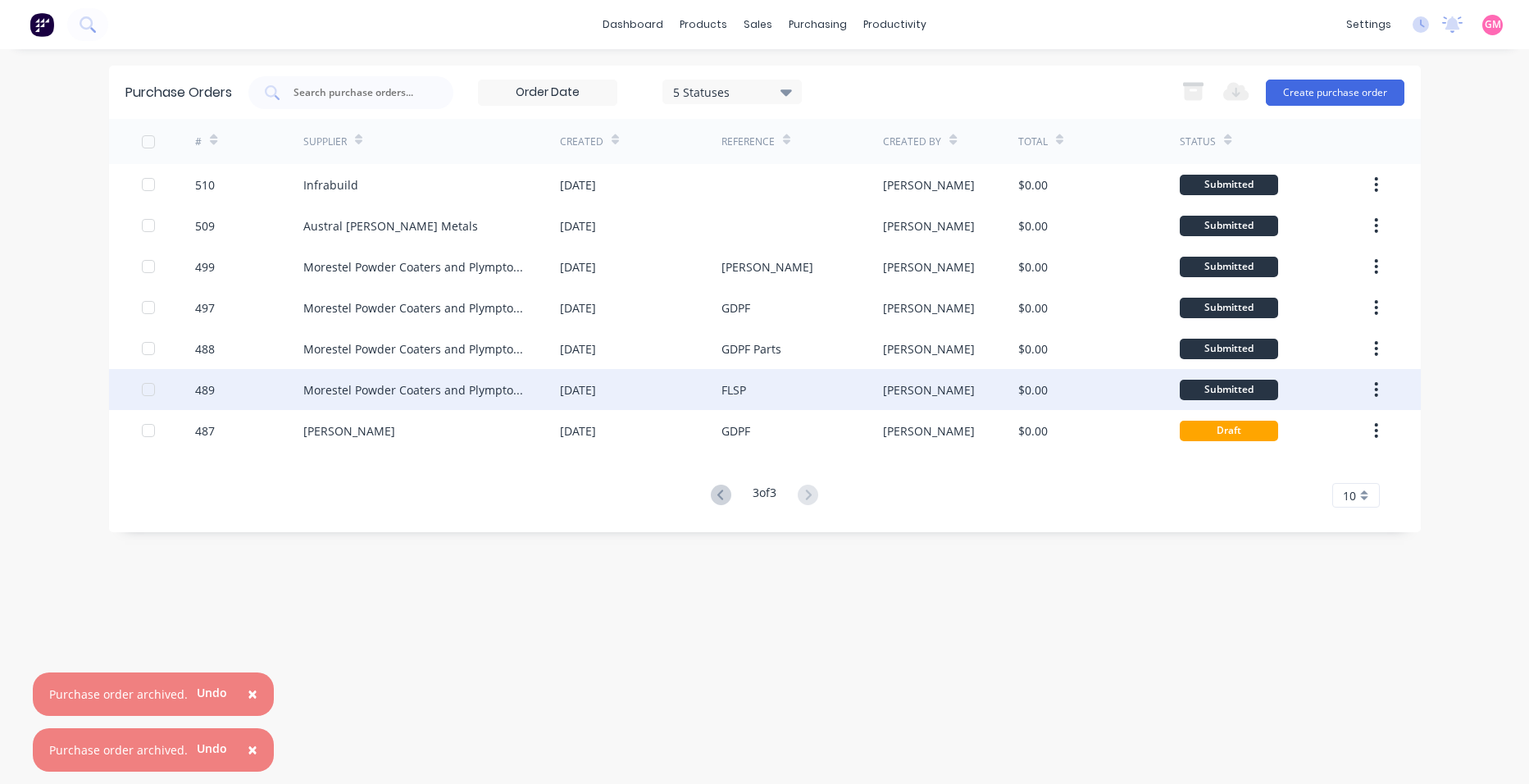
click at [1381, 400] on button "button" at bounding box center [1376, 390] width 38 height 29
click at [1330, 427] on div "Archive" at bounding box center [1319, 433] width 127 height 24
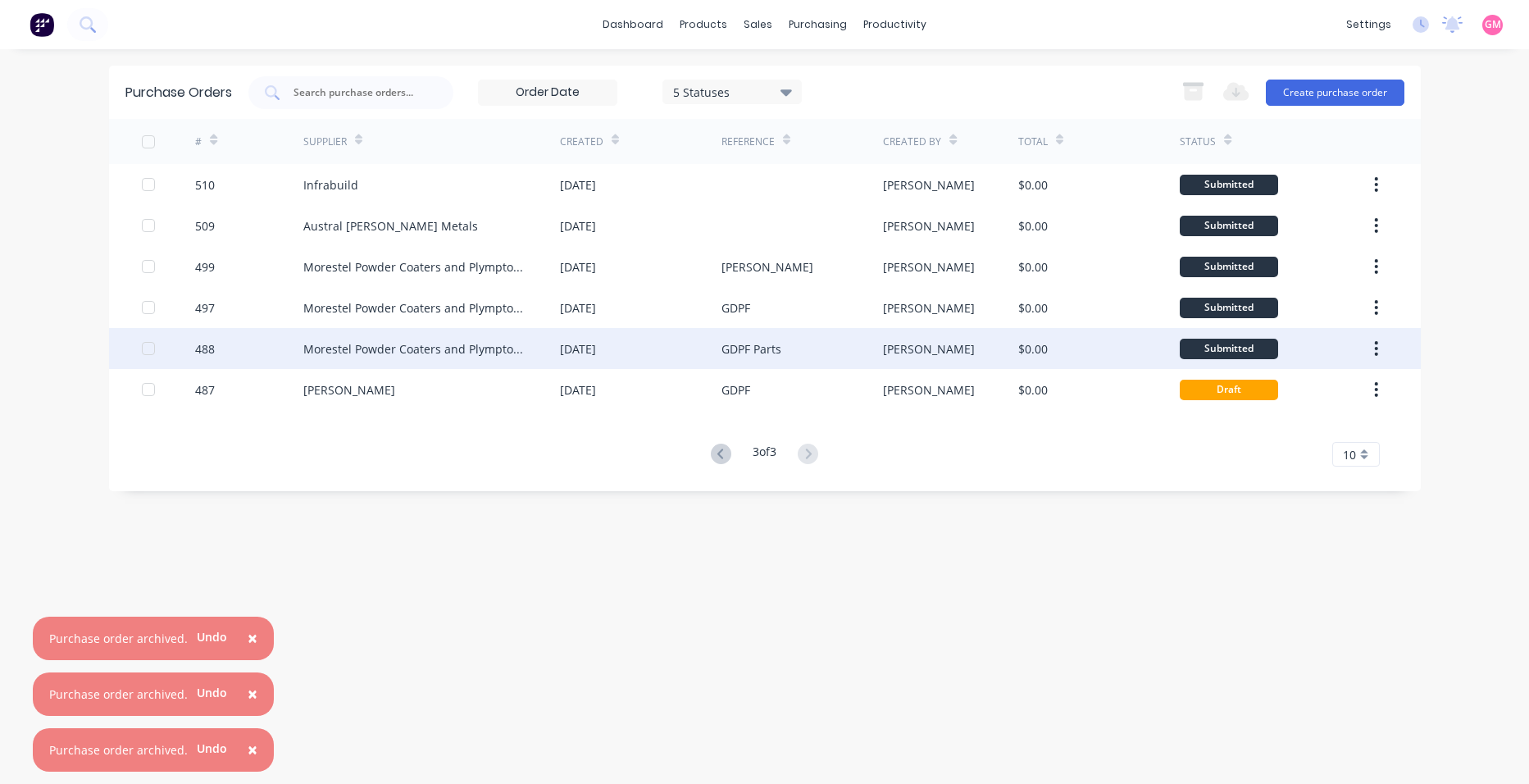
click at [1378, 348] on icon "button" at bounding box center [1377, 349] width 4 height 15
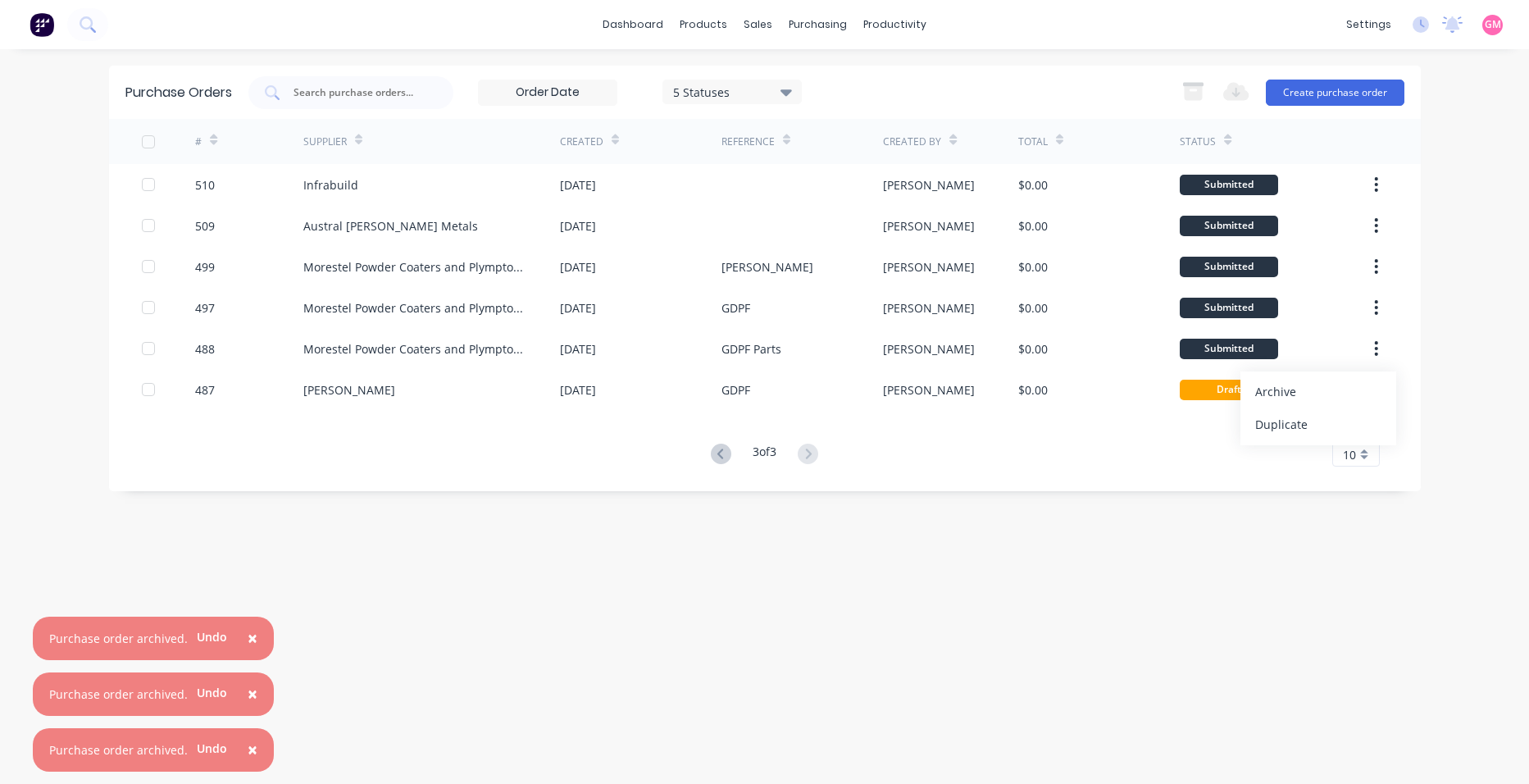
click at [1331, 387] on div "Archive" at bounding box center [1319, 392] width 127 height 24
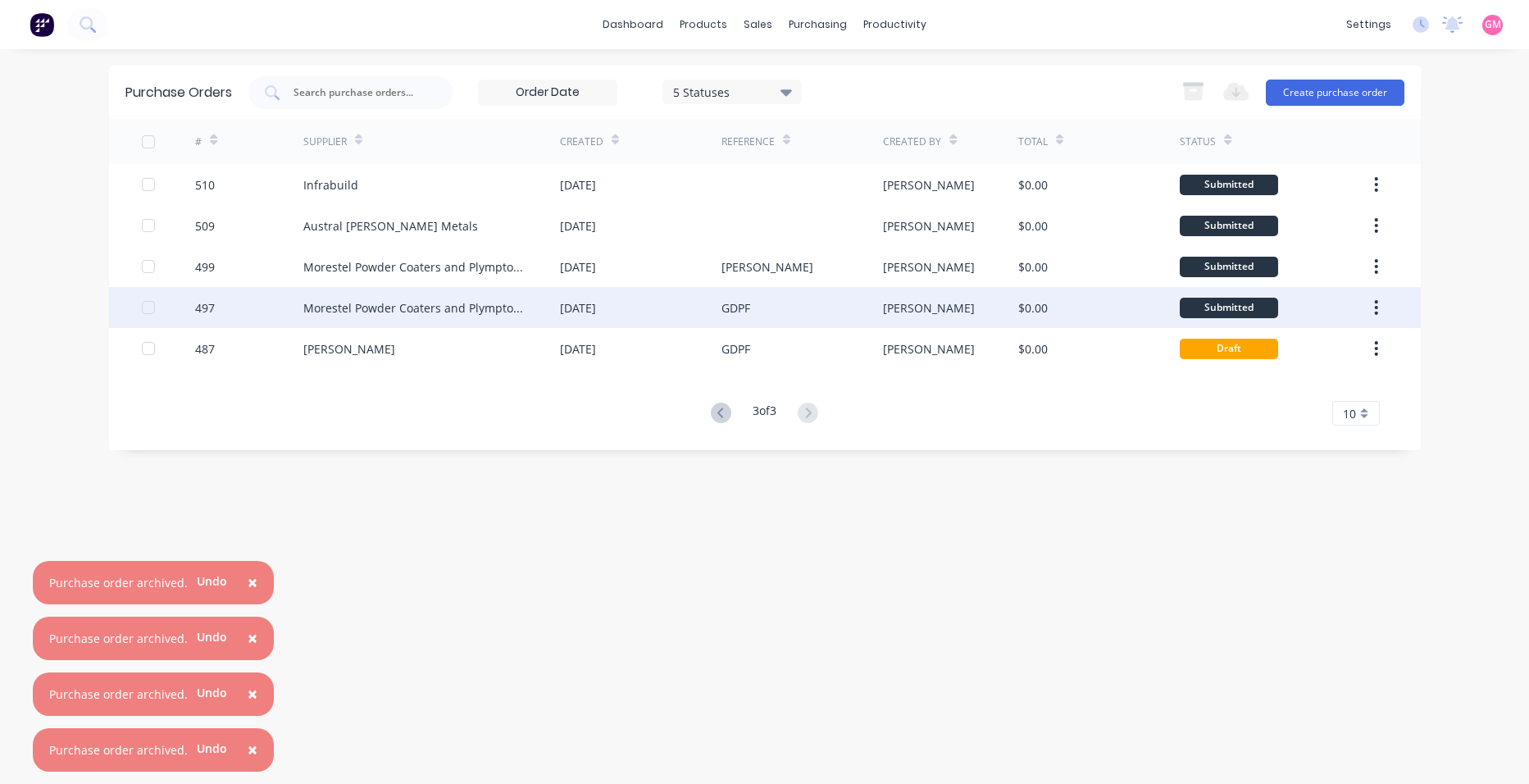
click at [1378, 305] on icon "button" at bounding box center [1376, 308] width 5 height 18
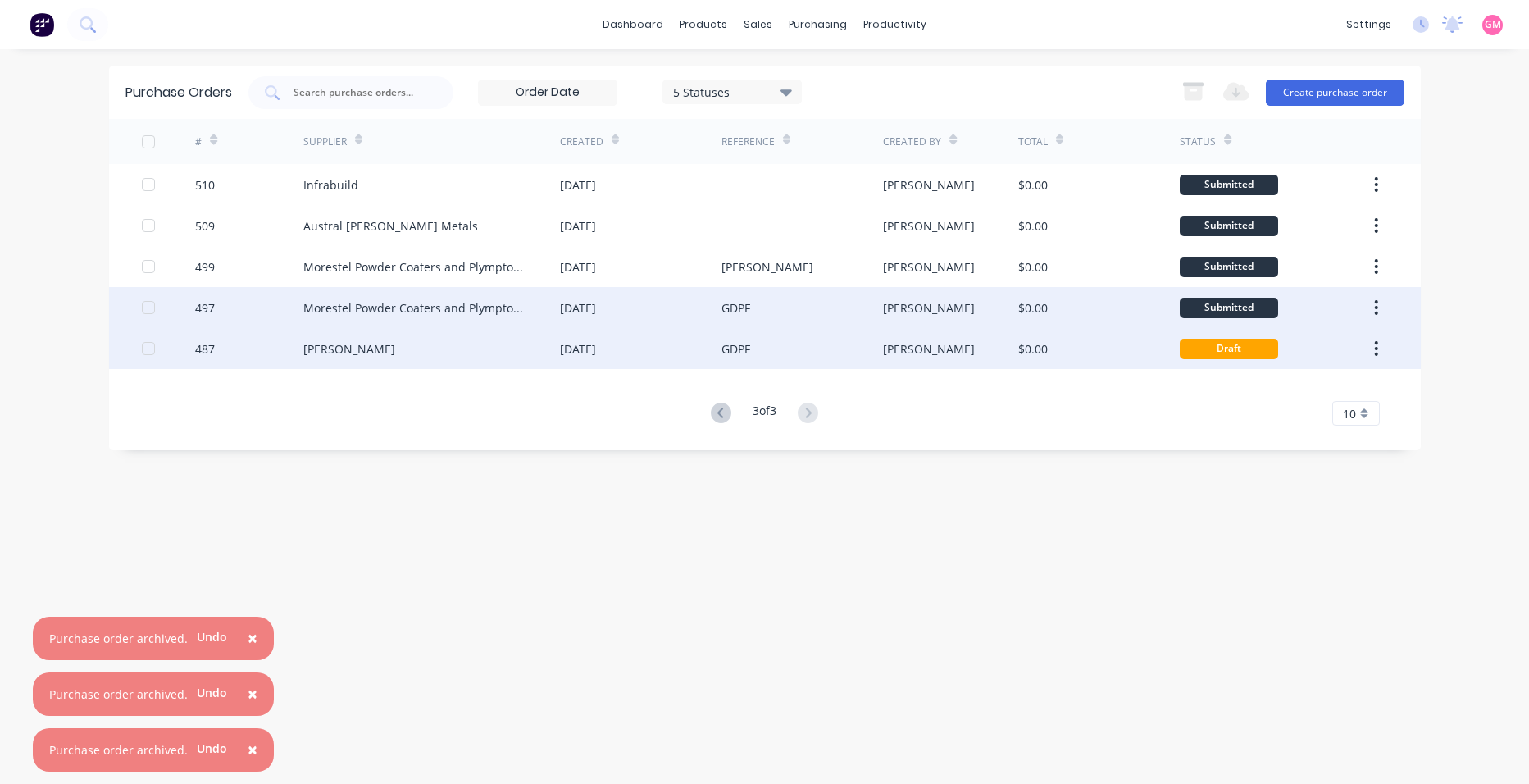
click at [1333, 348] on div "Draft" at bounding box center [1274, 348] width 189 height 41
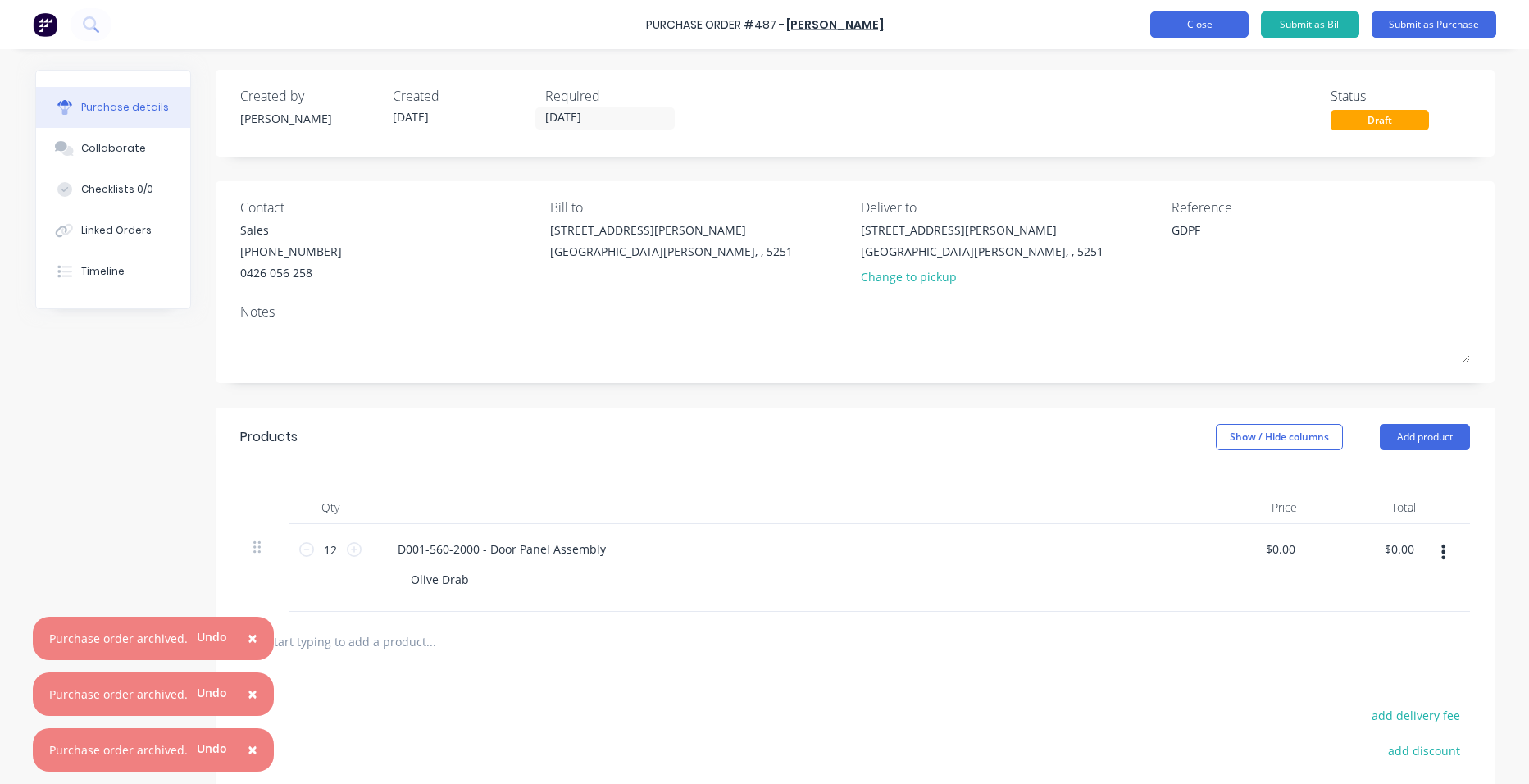
type textarea "x"
click at [1200, 21] on button "Close" at bounding box center [1199, 25] width 98 height 26
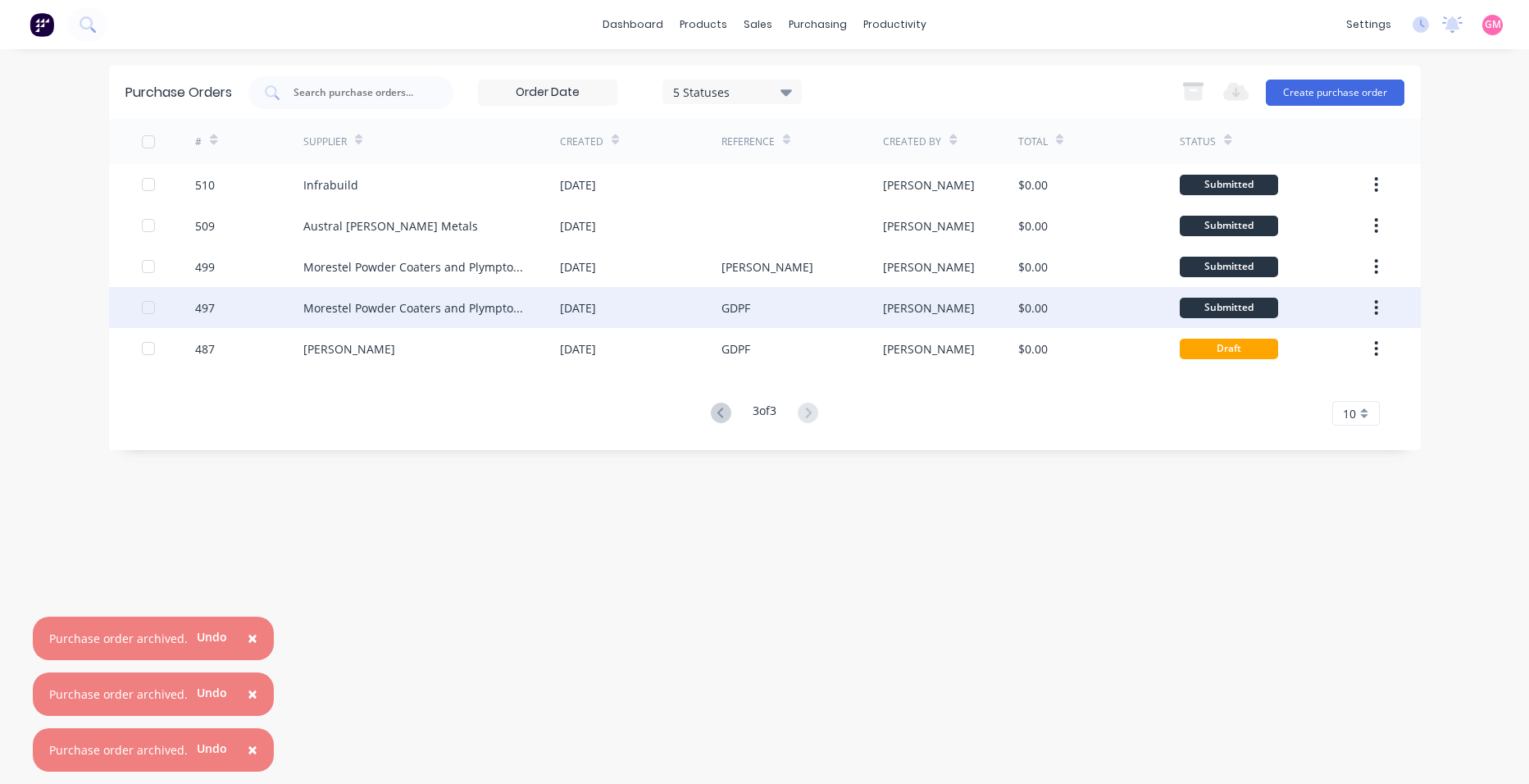
click at [1381, 305] on button "button" at bounding box center [1376, 307] width 38 height 29
click at [1340, 341] on div "Archive" at bounding box center [1319, 351] width 127 height 24
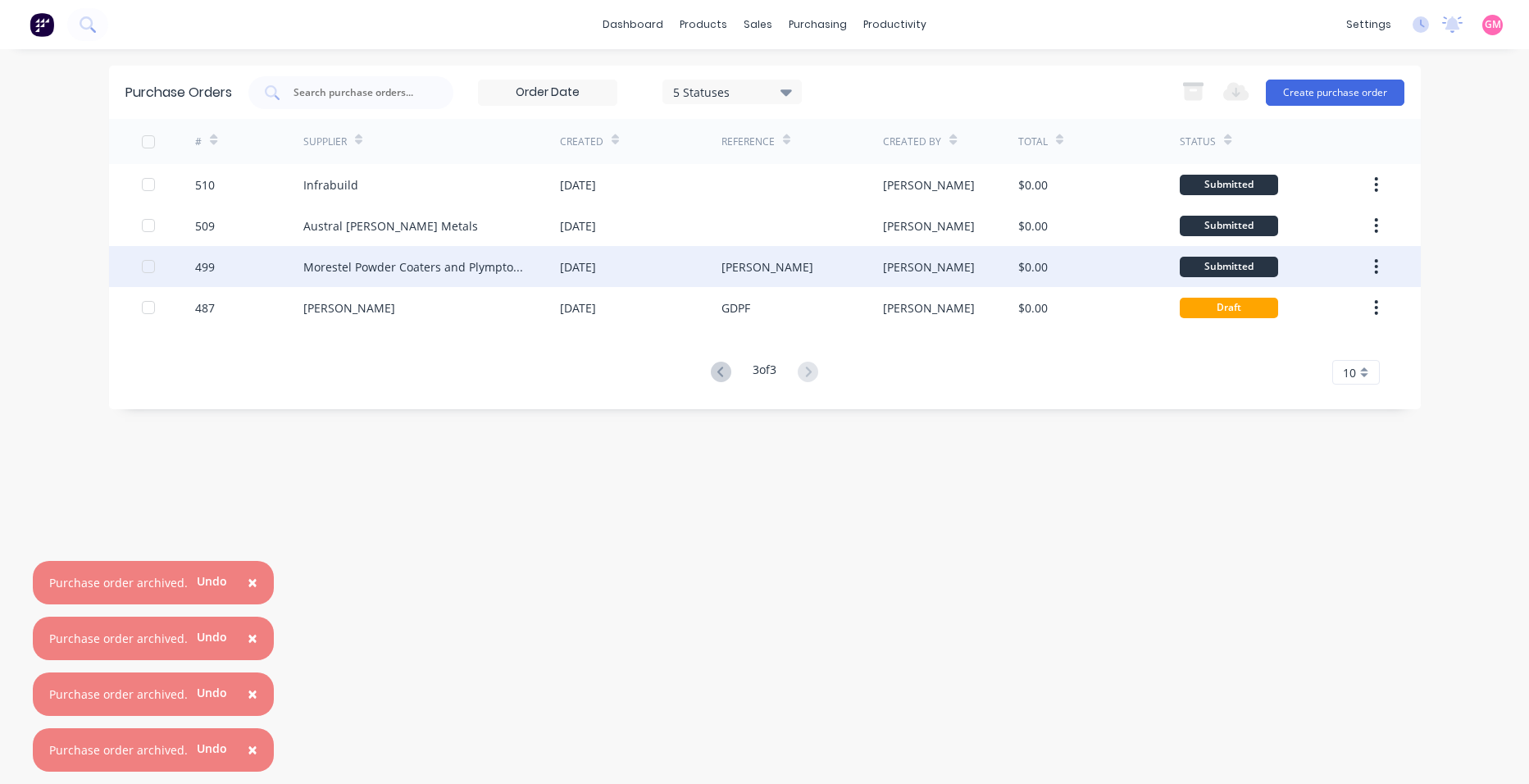
click at [1377, 263] on icon "button" at bounding box center [1376, 267] width 5 height 18
click at [1375, 267] on icon "button" at bounding box center [1377, 267] width 4 height 15
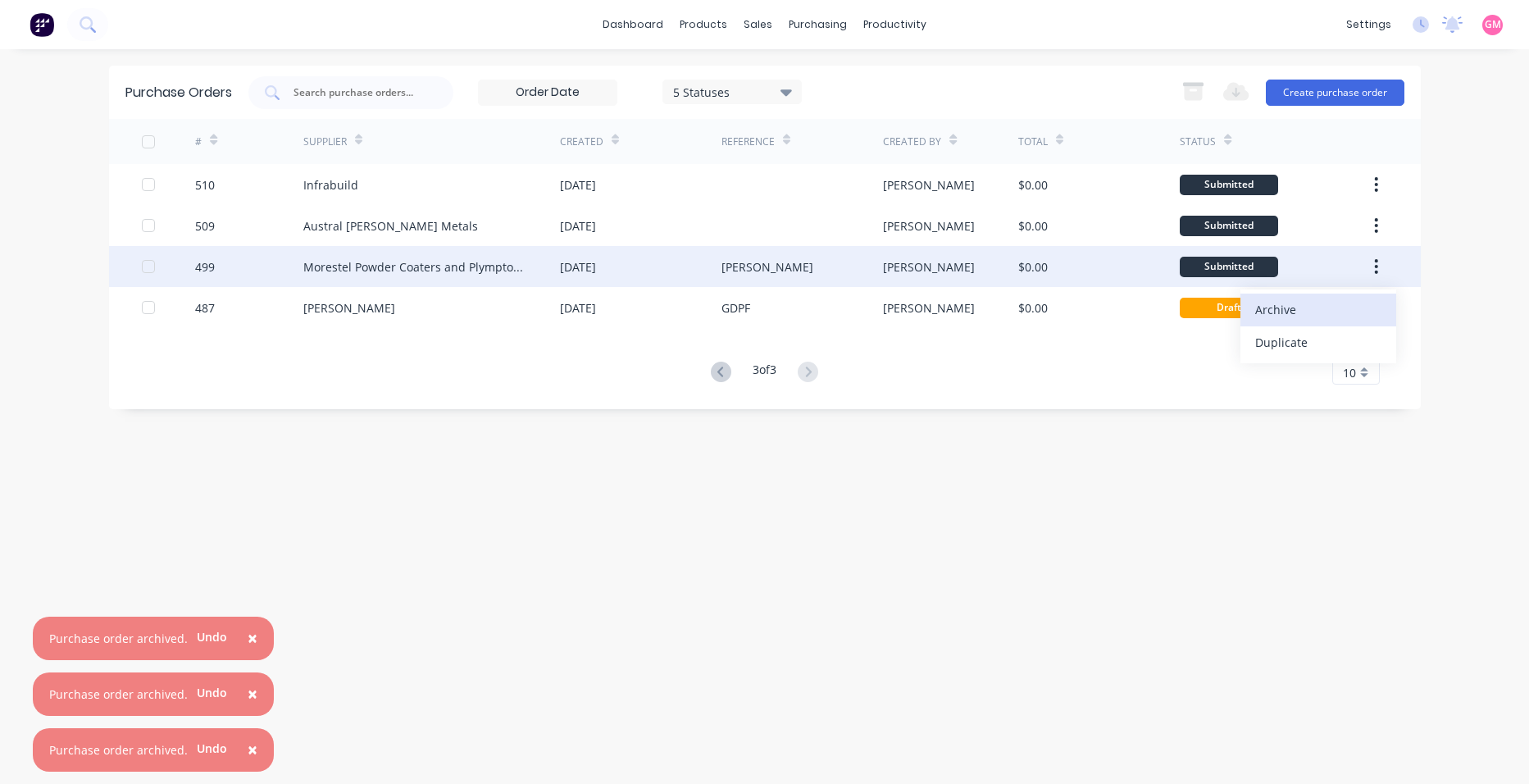
click at [1325, 303] on div "Archive" at bounding box center [1319, 310] width 127 height 24
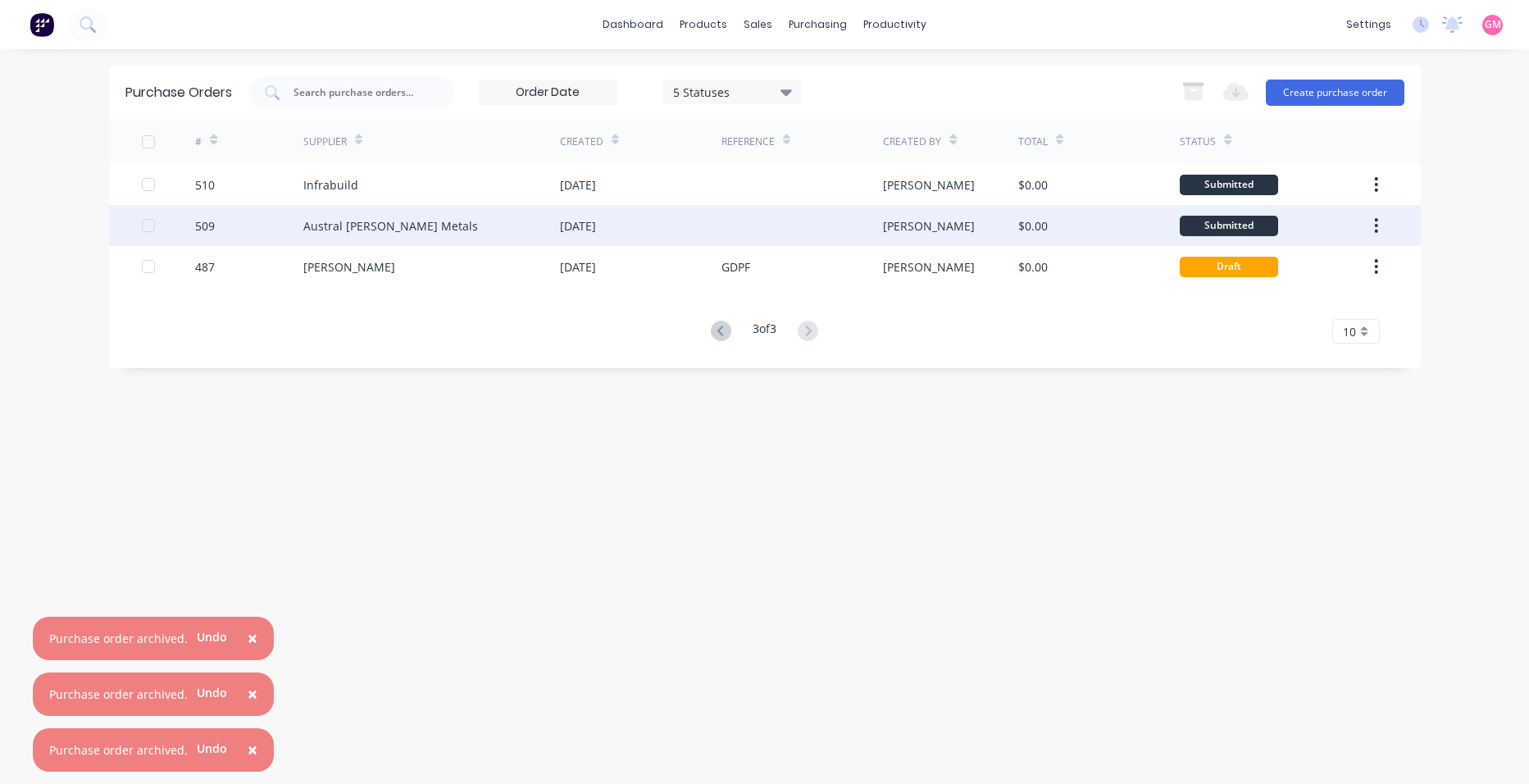
click at [1378, 219] on icon "button" at bounding box center [1377, 226] width 4 height 15
click at [1378, 221] on icon "button" at bounding box center [1376, 226] width 5 height 18
click at [1378, 183] on icon "button" at bounding box center [1376, 185] width 5 height 18
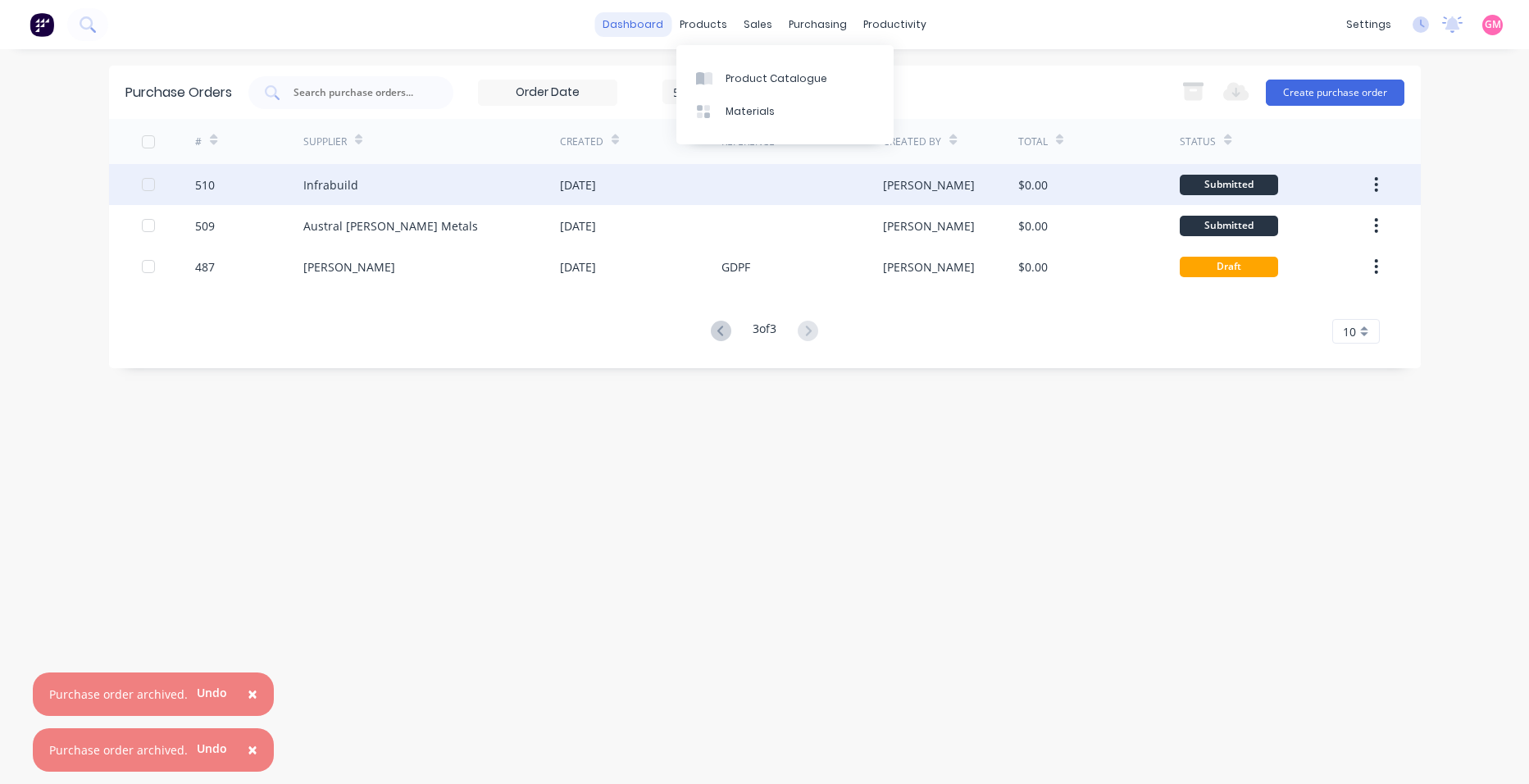
click at [634, 14] on link "dashboard" at bounding box center [633, 25] width 77 height 25
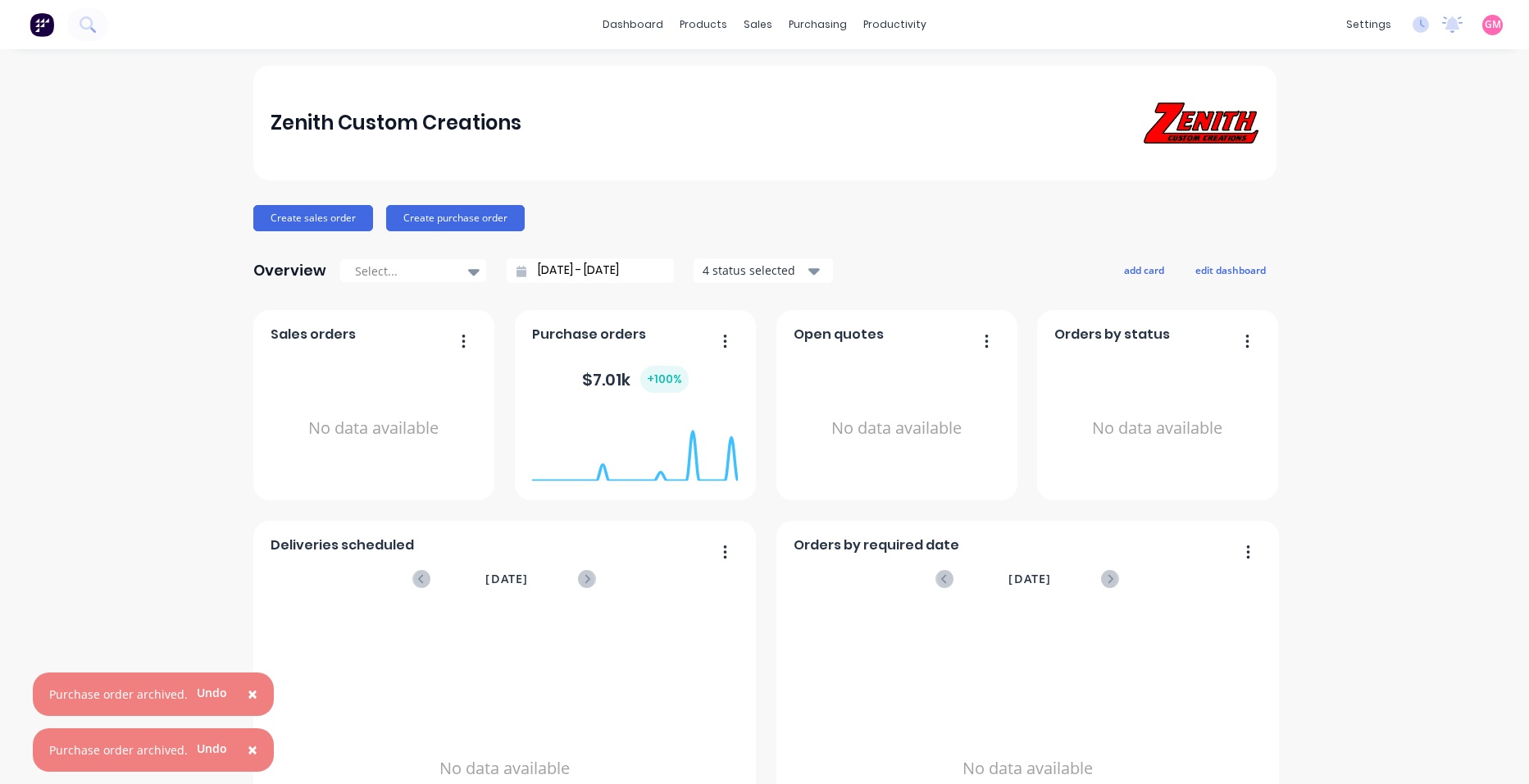
click at [244, 694] on div "Zenith Custom Creations Create sales order Create purchase order Overview Selec…" at bounding box center [764, 494] width 1529 height 856
click at [251, 752] on span "×" at bounding box center [252, 748] width 10 height 23
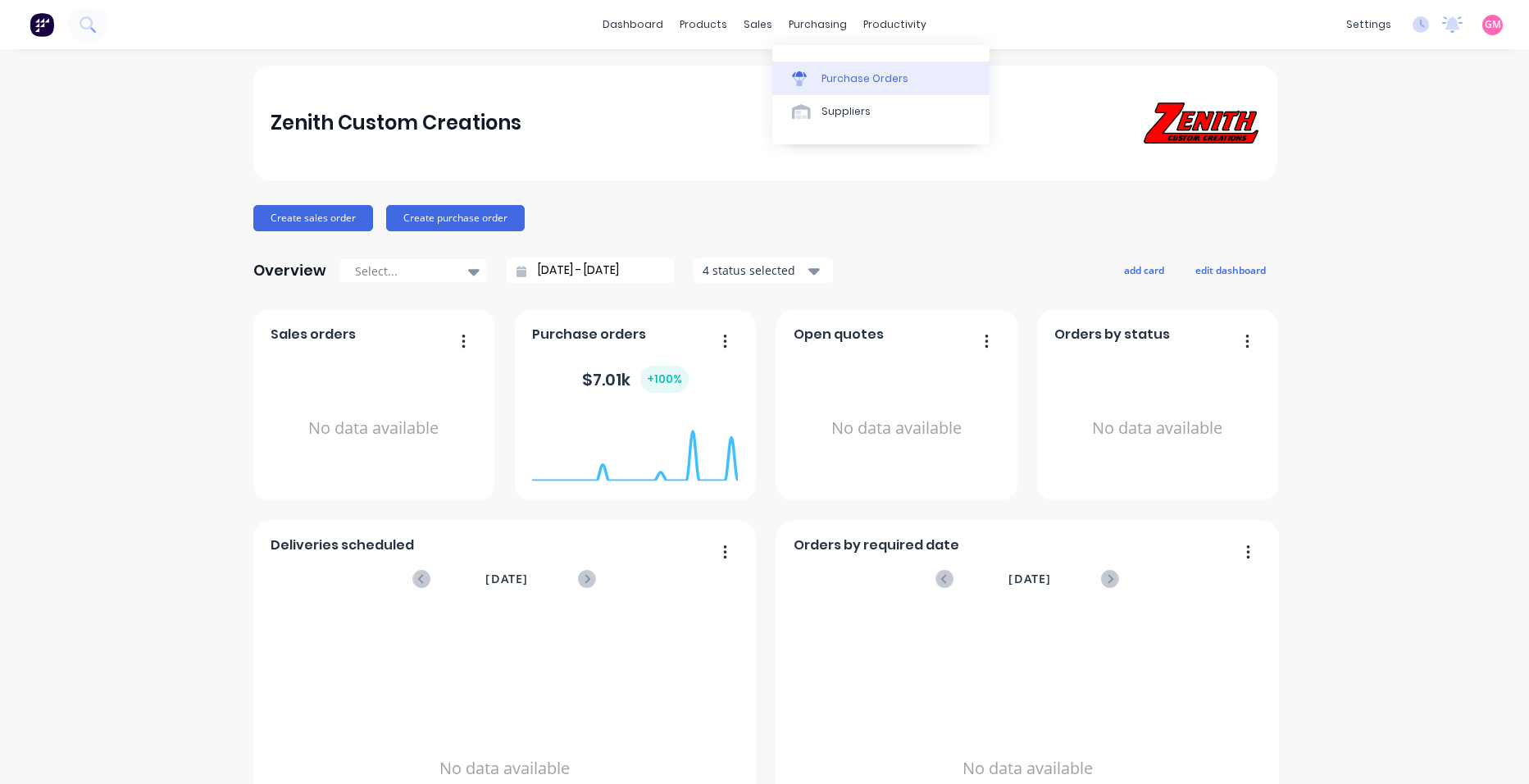
click at [851, 79] on div "Purchase Orders" at bounding box center [864, 78] width 87 height 15
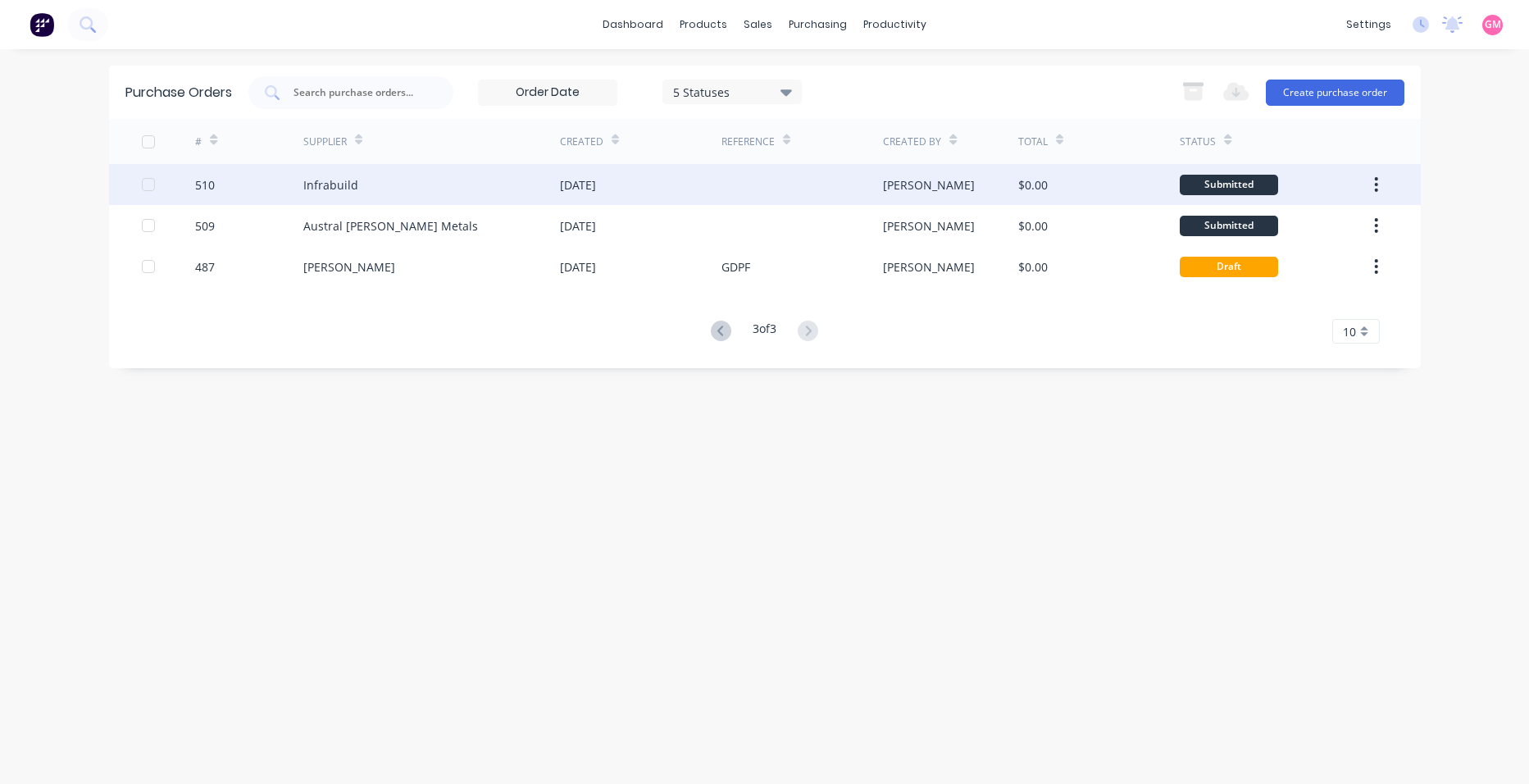
click at [1376, 184] on icon "button" at bounding box center [1376, 185] width 5 height 18
click at [718, 331] on icon at bounding box center [720, 331] width 5 height 10
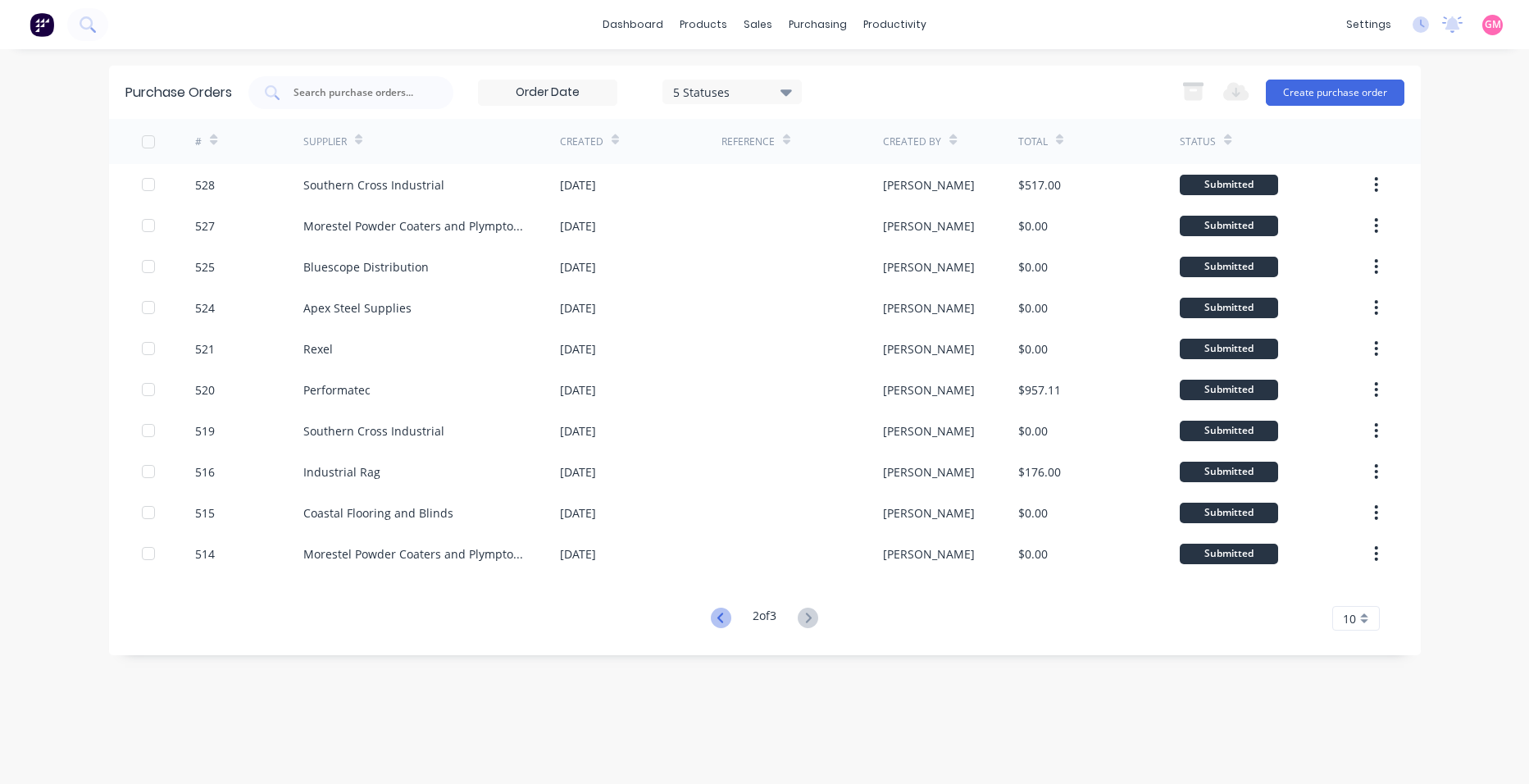
click at [721, 620] on icon at bounding box center [721, 617] width 21 height 21
